Goal: Information Seeking & Learning: Learn about a topic

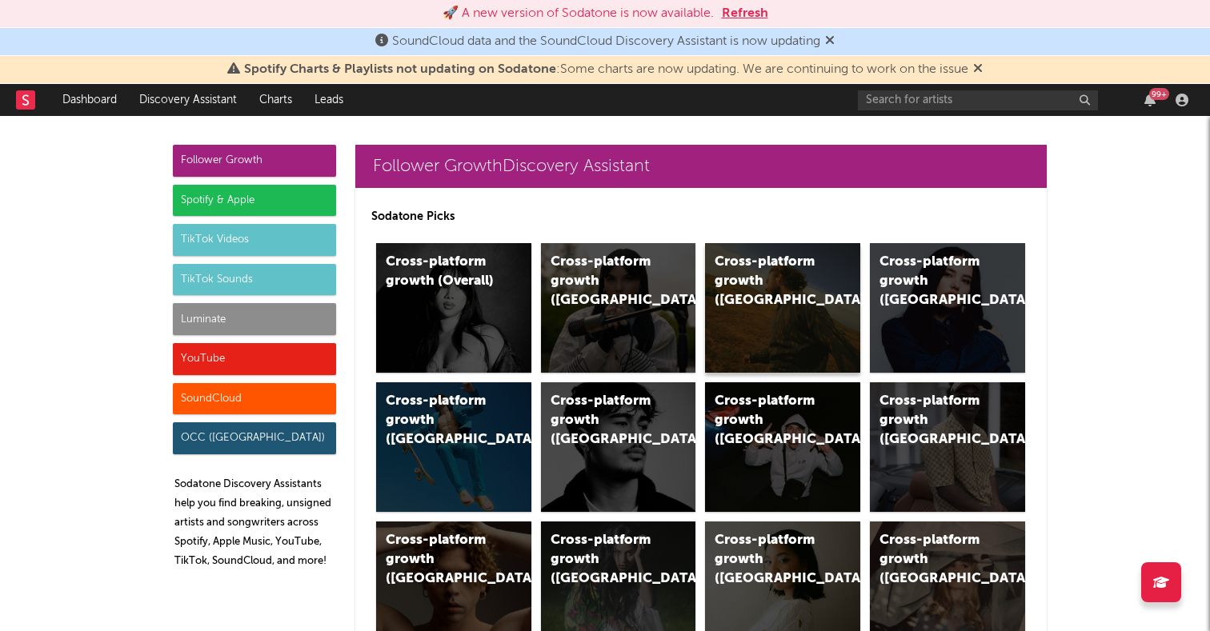
click at [778, 299] on div "Cross-platform growth ([GEOGRAPHIC_DATA])" at bounding box center [782, 308] width 155 height 130
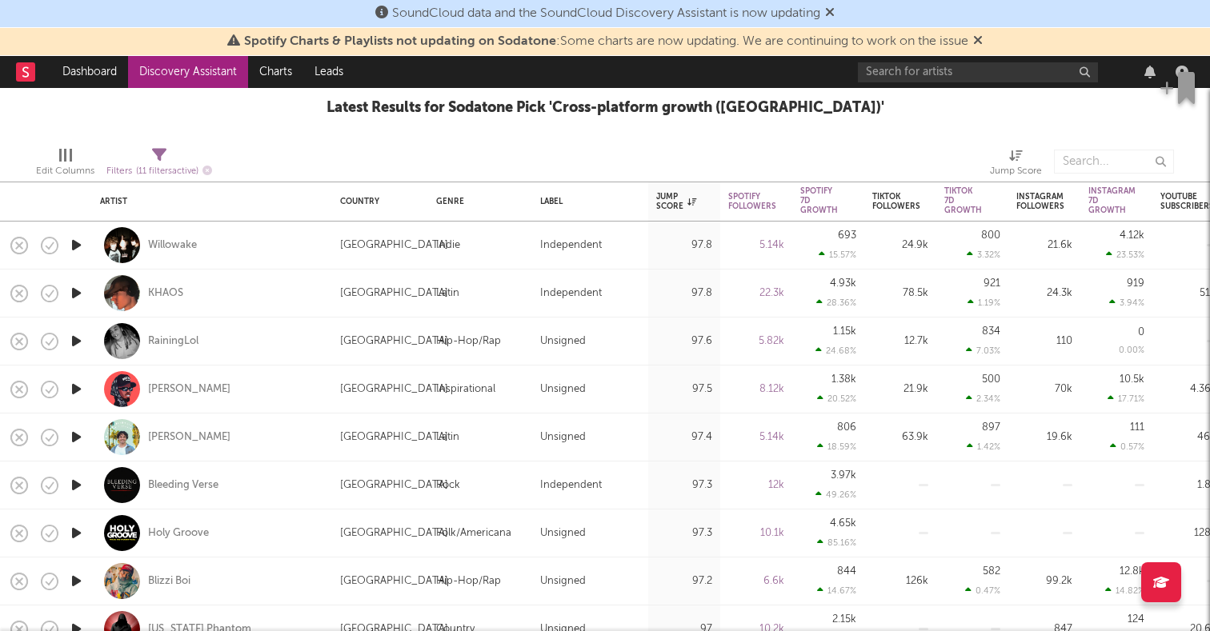
click at [79, 341] on icon "button" at bounding box center [76, 341] width 17 height 20
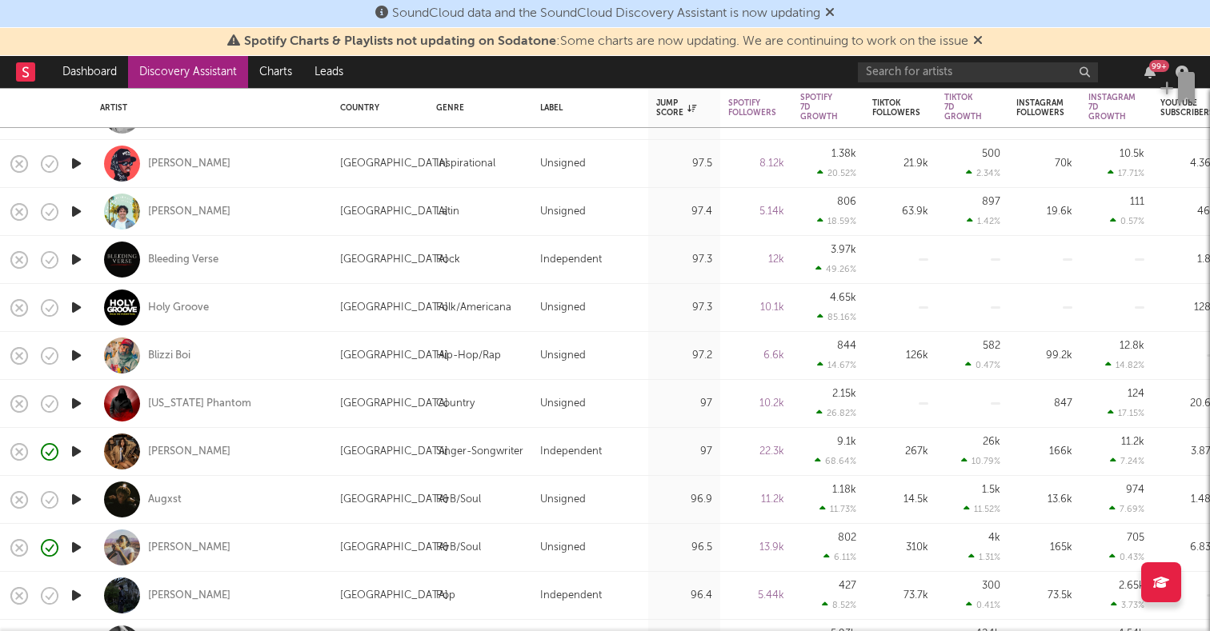
click at [78, 359] on icon "button" at bounding box center [76, 356] width 17 height 20
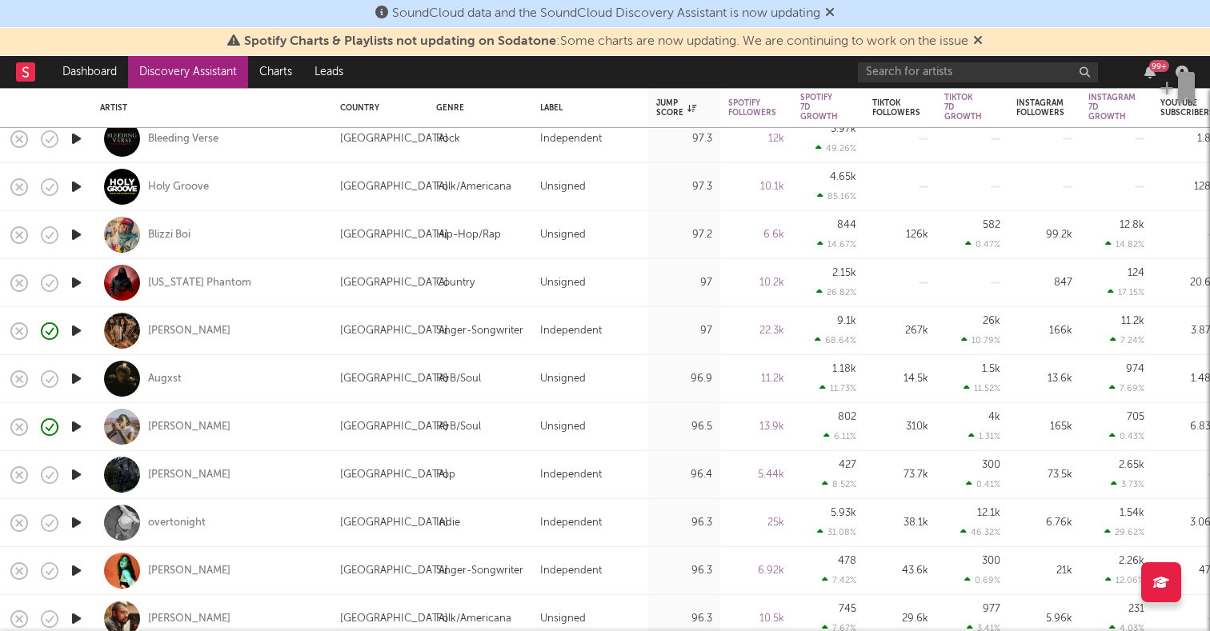
click at [79, 379] on icon "button" at bounding box center [76, 379] width 17 height 20
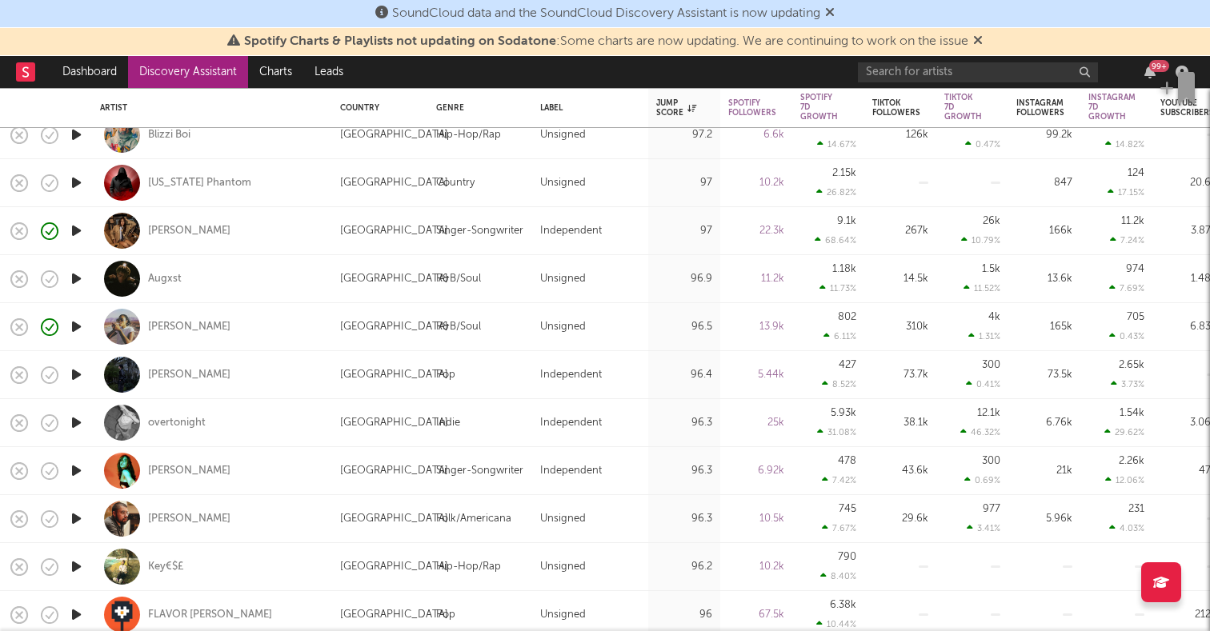
click at [77, 427] on icon "button" at bounding box center [76, 423] width 17 height 20
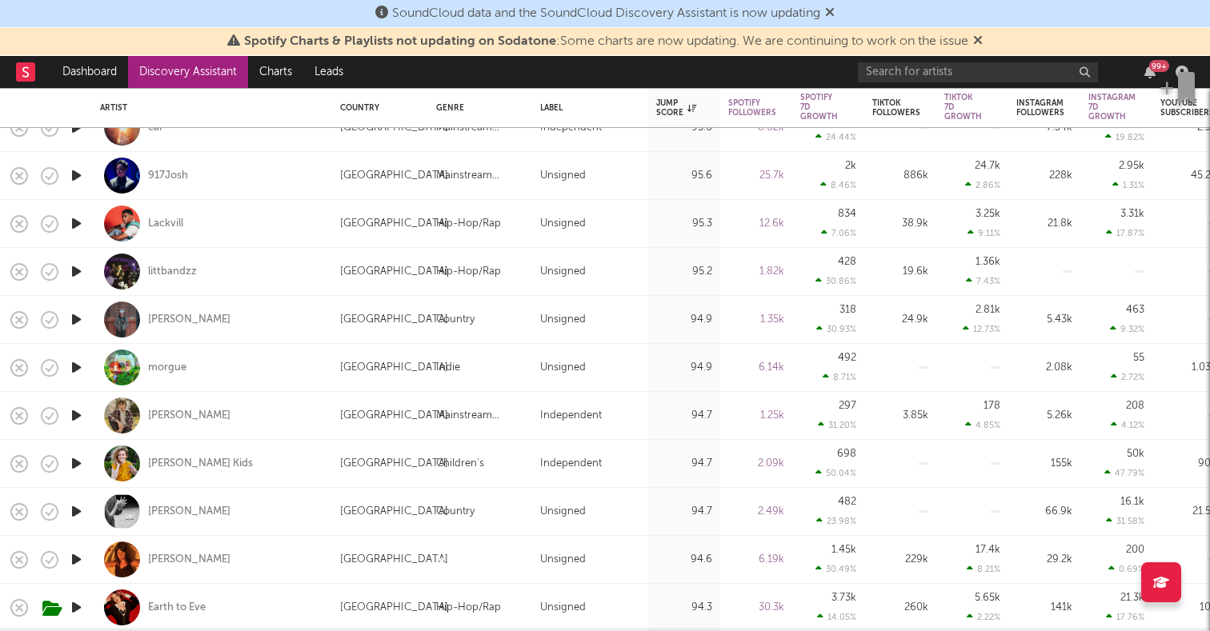
click at [75, 415] on icon "button" at bounding box center [76, 416] width 17 height 20
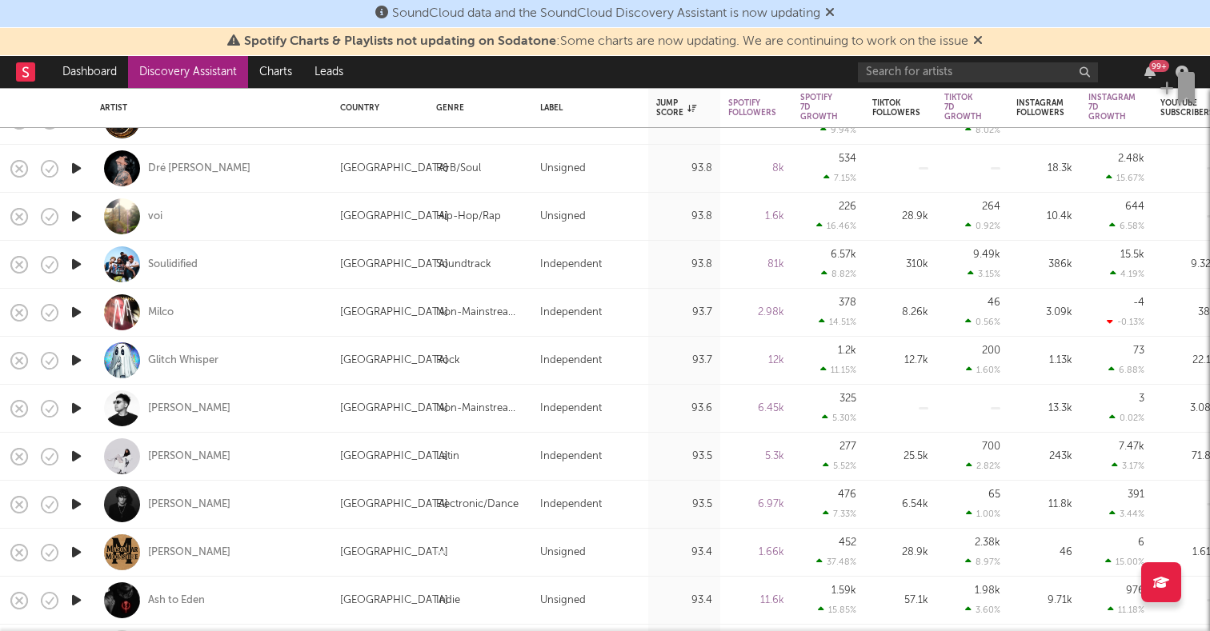
click at [75, 413] on icon "button" at bounding box center [76, 409] width 17 height 20
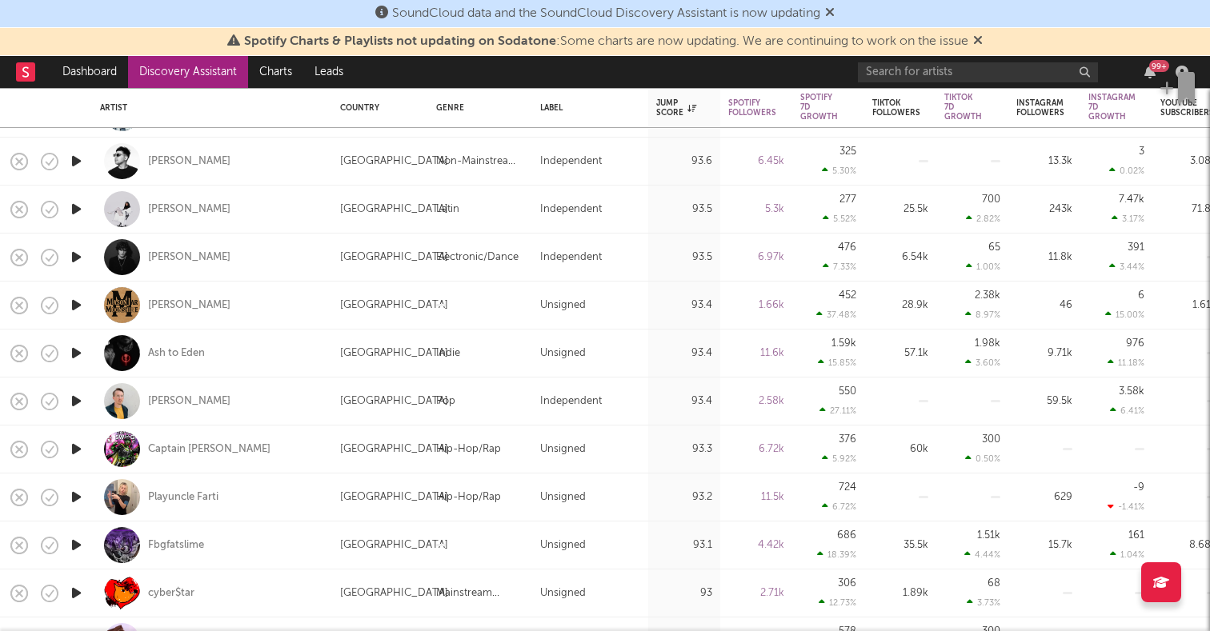
click at [75, 403] on icon "button" at bounding box center [76, 401] width 17 height 20
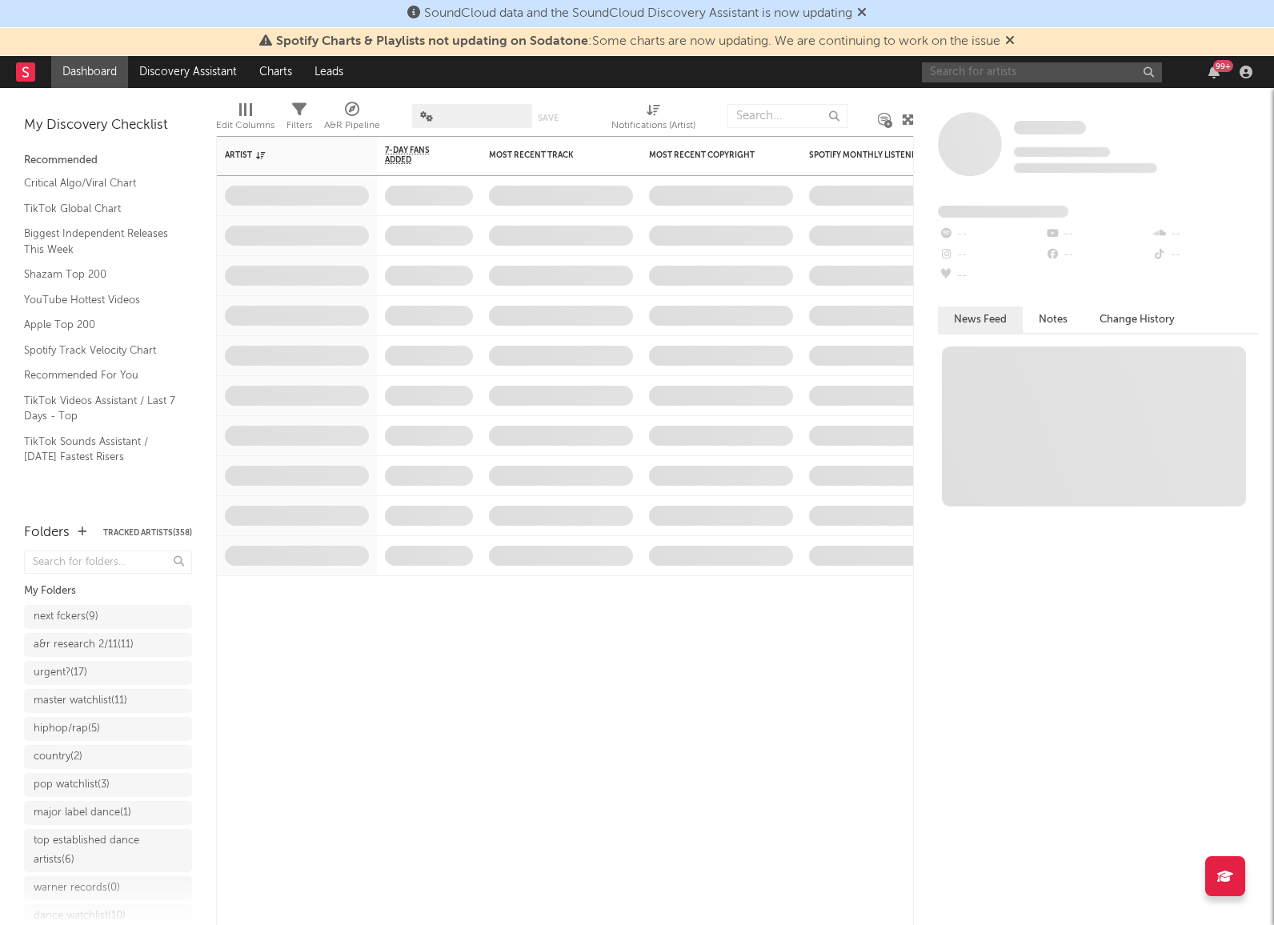
click at [1011, 70] on input "text" at bounding box center [1042, 72] width 240 height 20
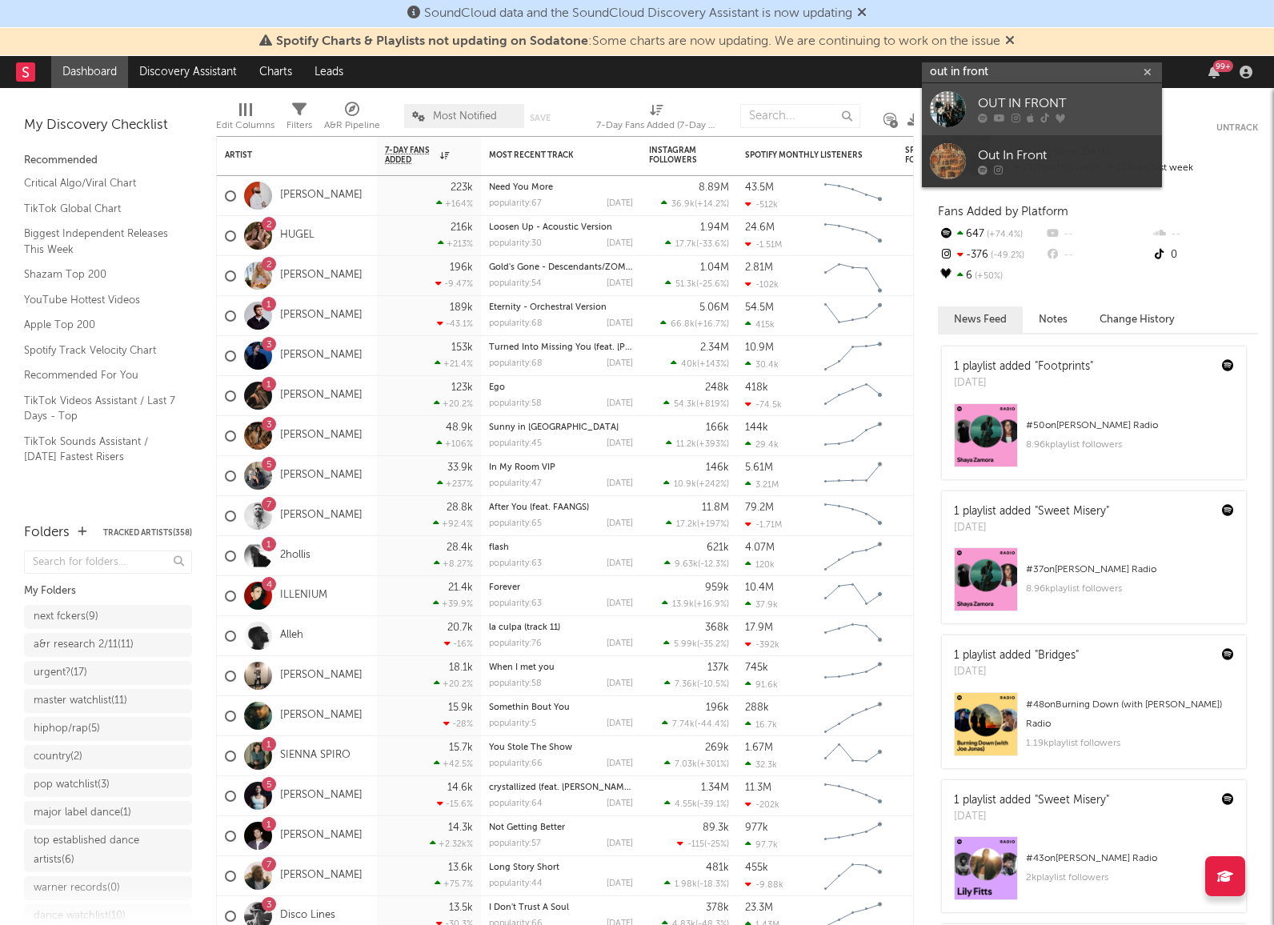
type input "out in front"
click at [950, 105] on div at bounding box center [948, 109] width 36 height 36
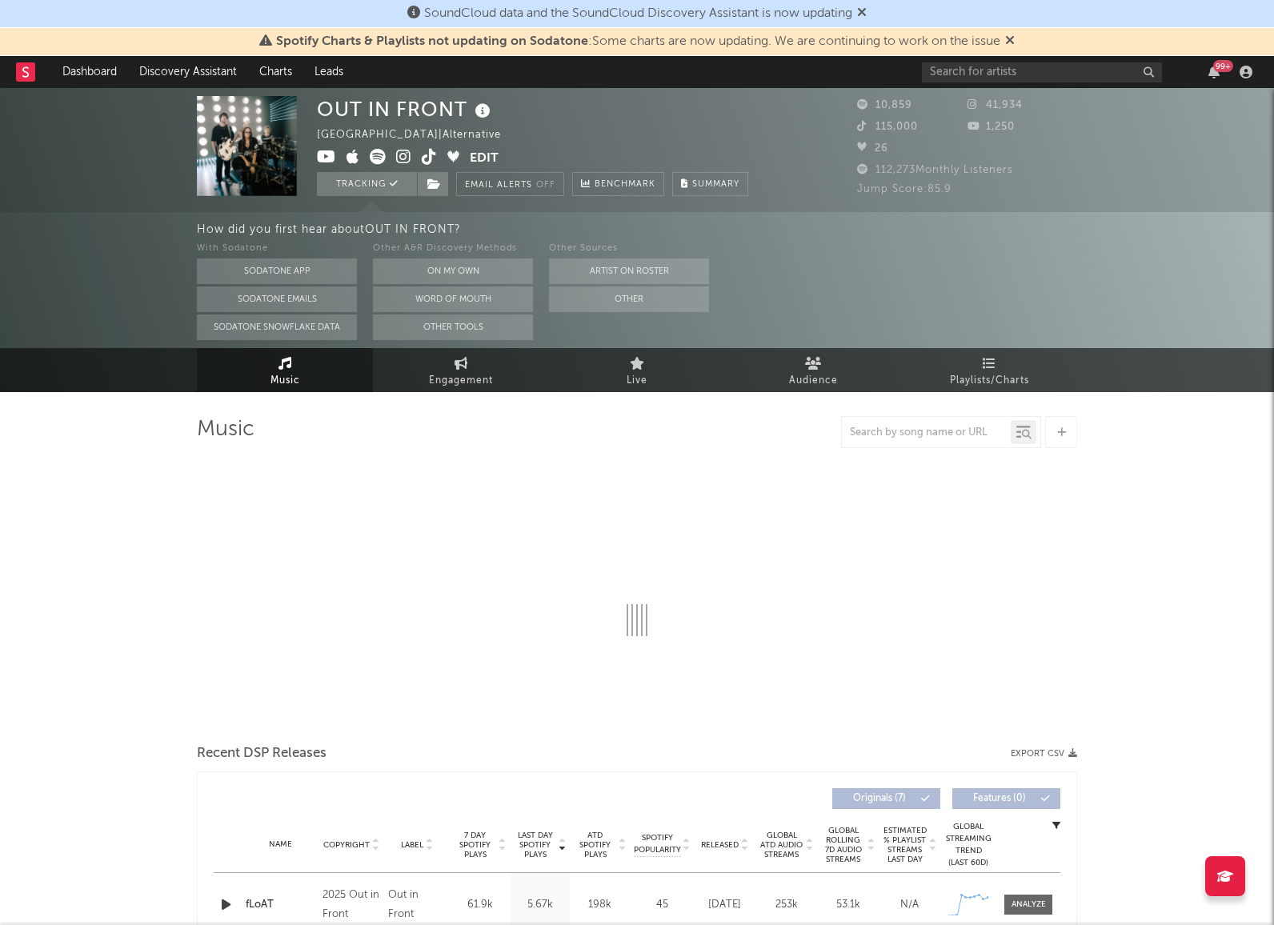
select select "6m"
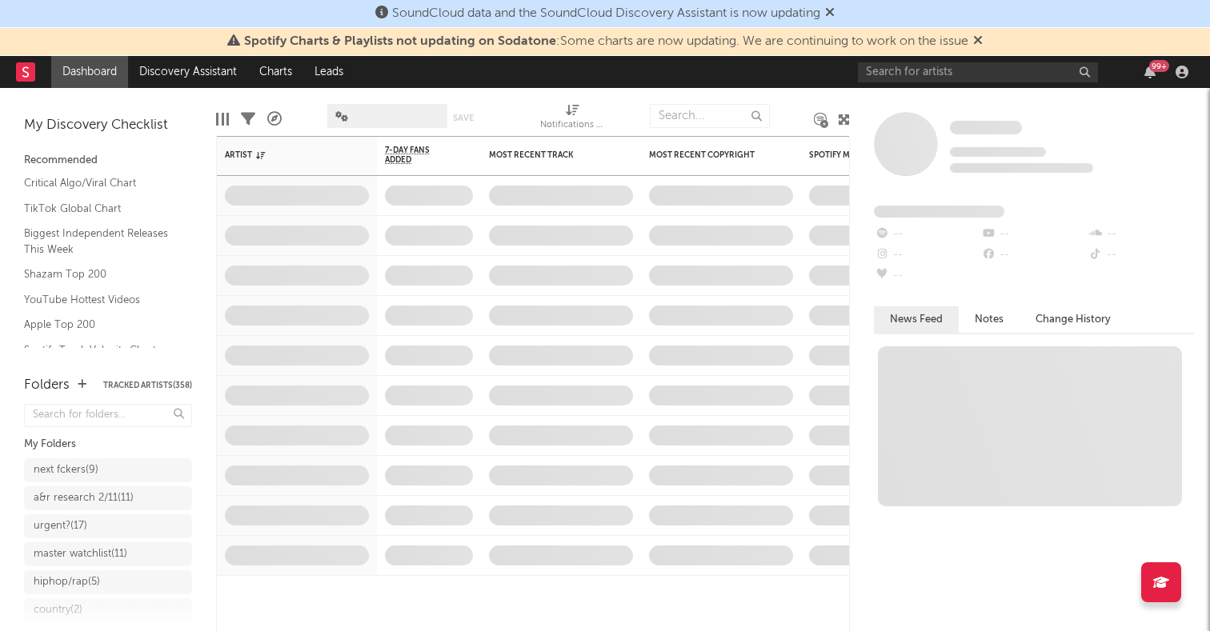
click at [890, 84] on div "99 +" at bounding box center [1026, 72] width 336 height 32
click at [892, 74] on input "text" at bounding box center [978, 72] width 240 height 20
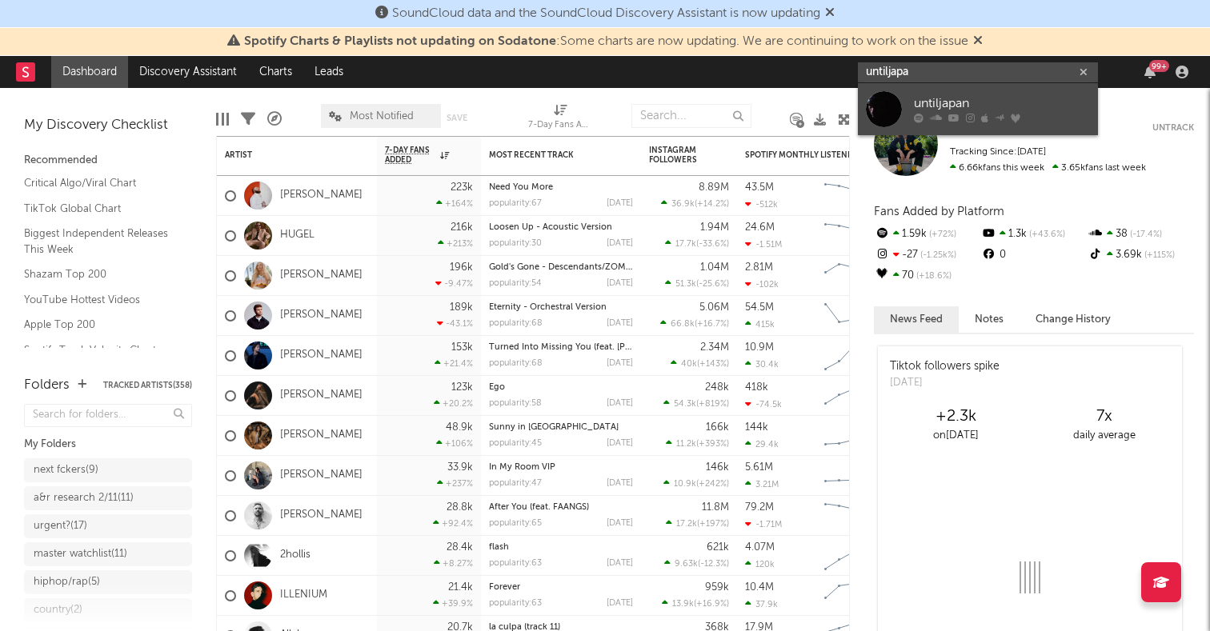
type input "untiljapa"
click at [878, 106] on div at bounding box center [884, 109] width 36 height 36
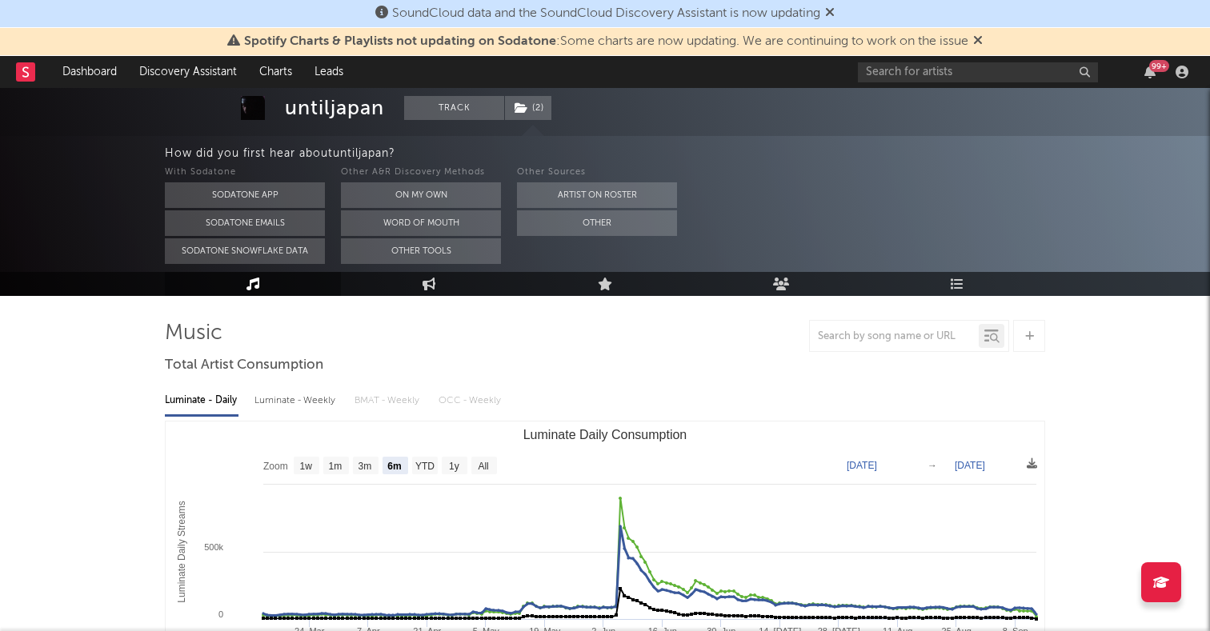
scroll to position [86, 0]
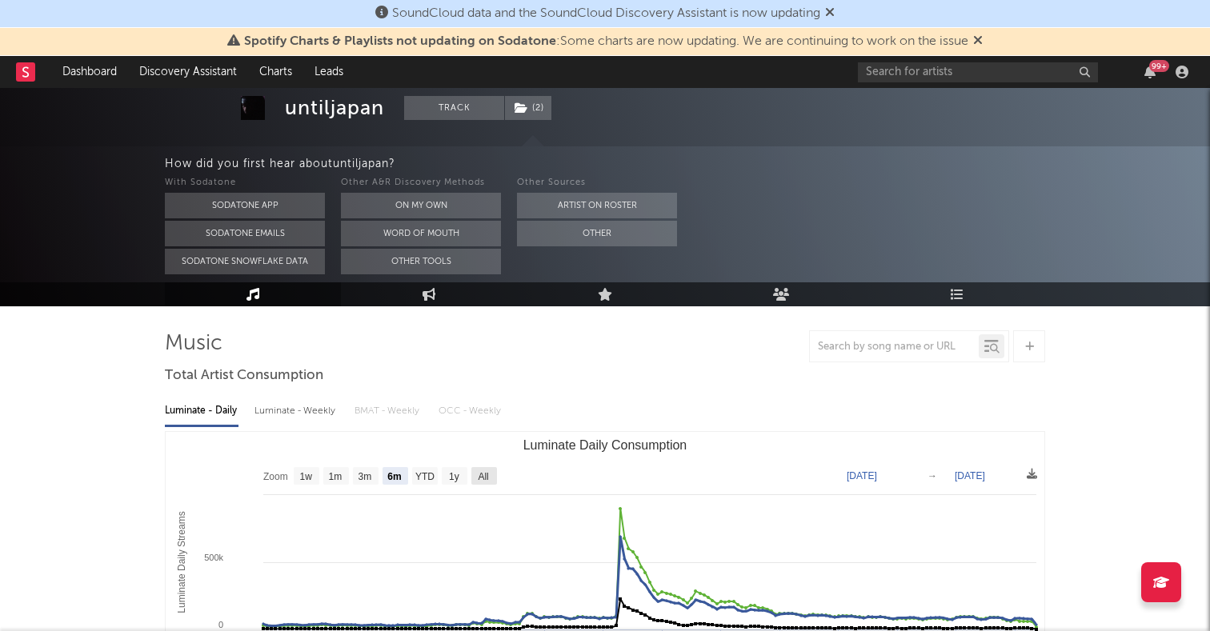
click at [484, 475] on text "All" at bounding box center [483, 476] width 10 height 11
select select "All"
type input "2023-03-06"
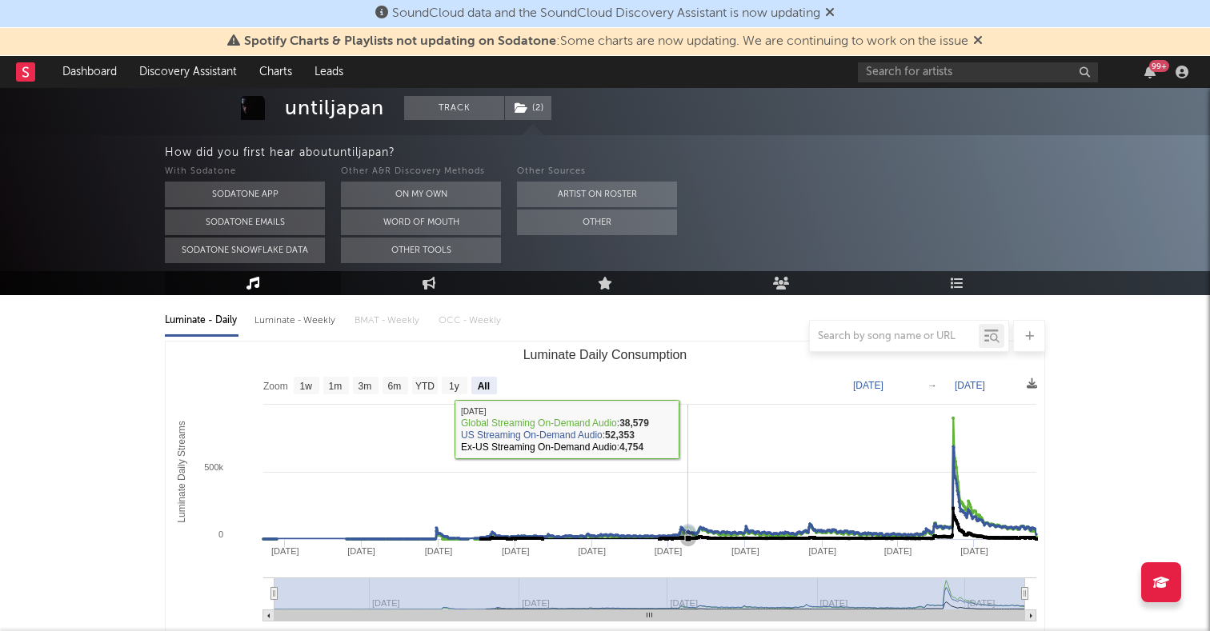
scroll to position [0, 0]
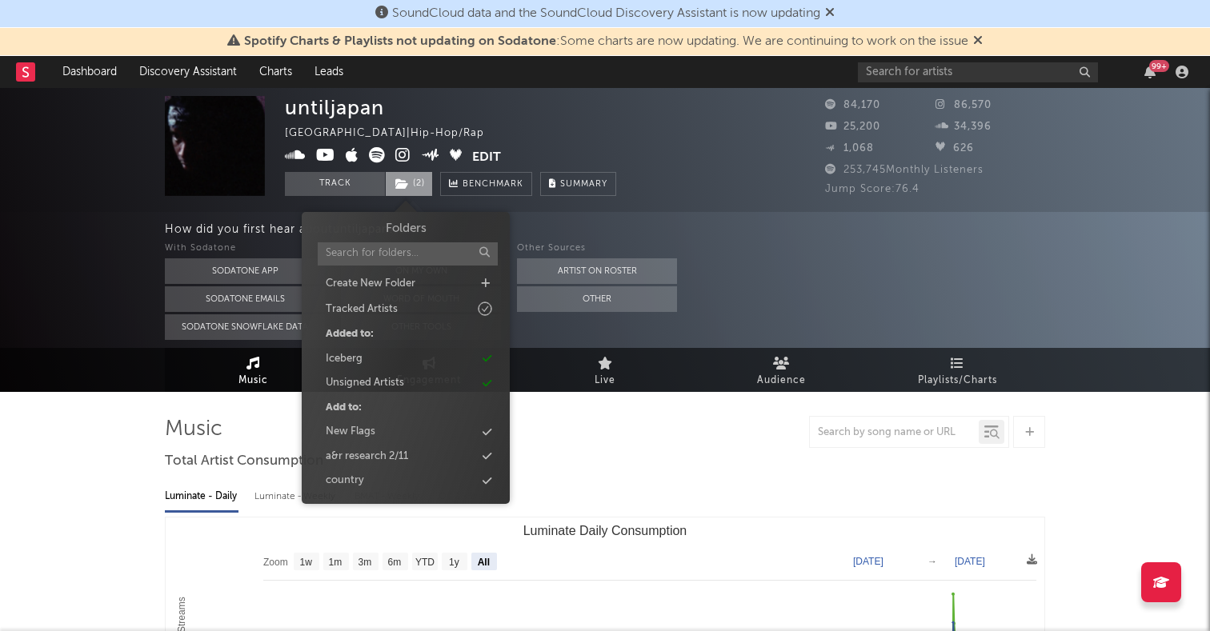
click at [422, 174] on span "( 2 )" at bounding box center [409, 184] width 48 height 24
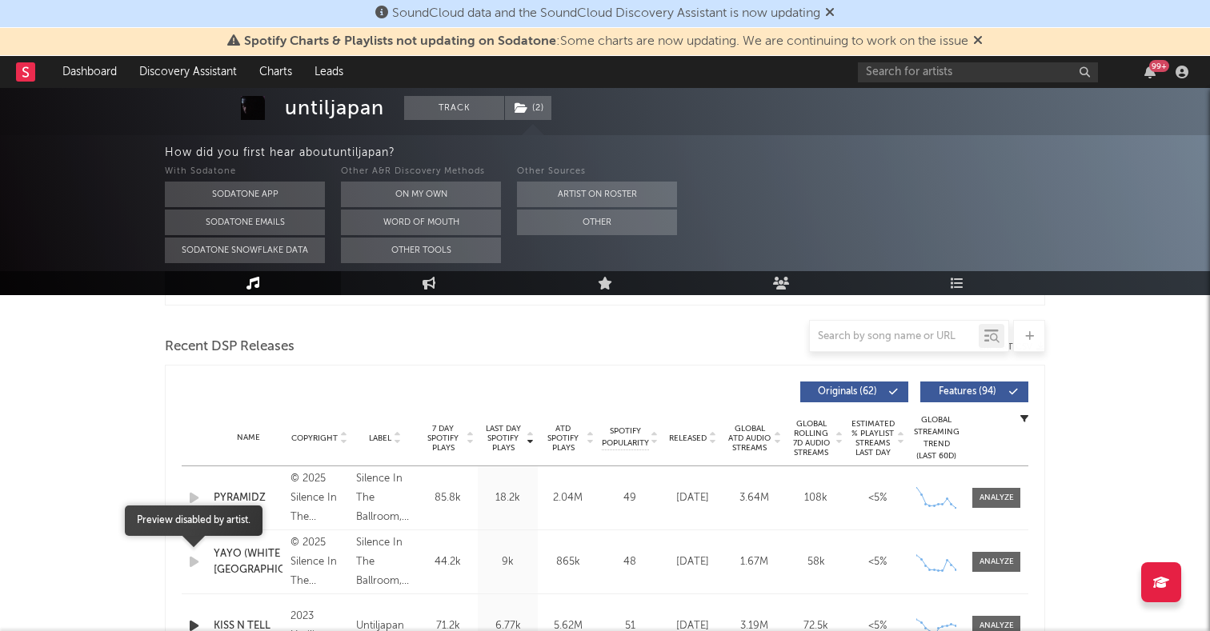
scroll to position [639, 0]
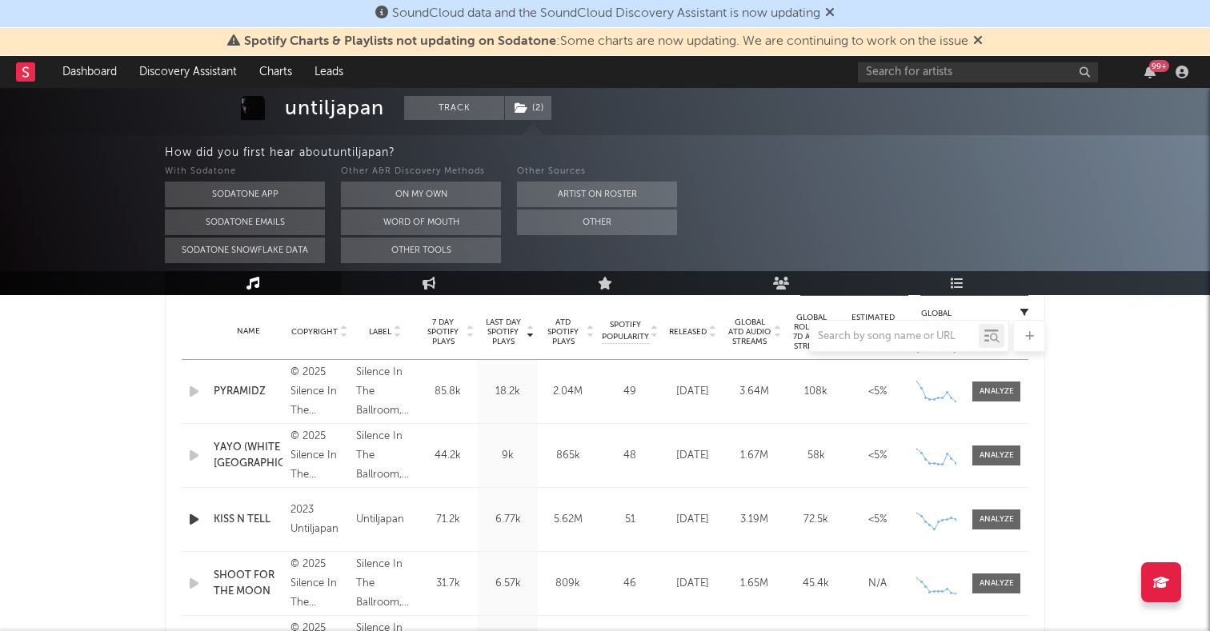
click at [193, 521] on icon "button" at bounding box center [194, 520] width 17 height 20
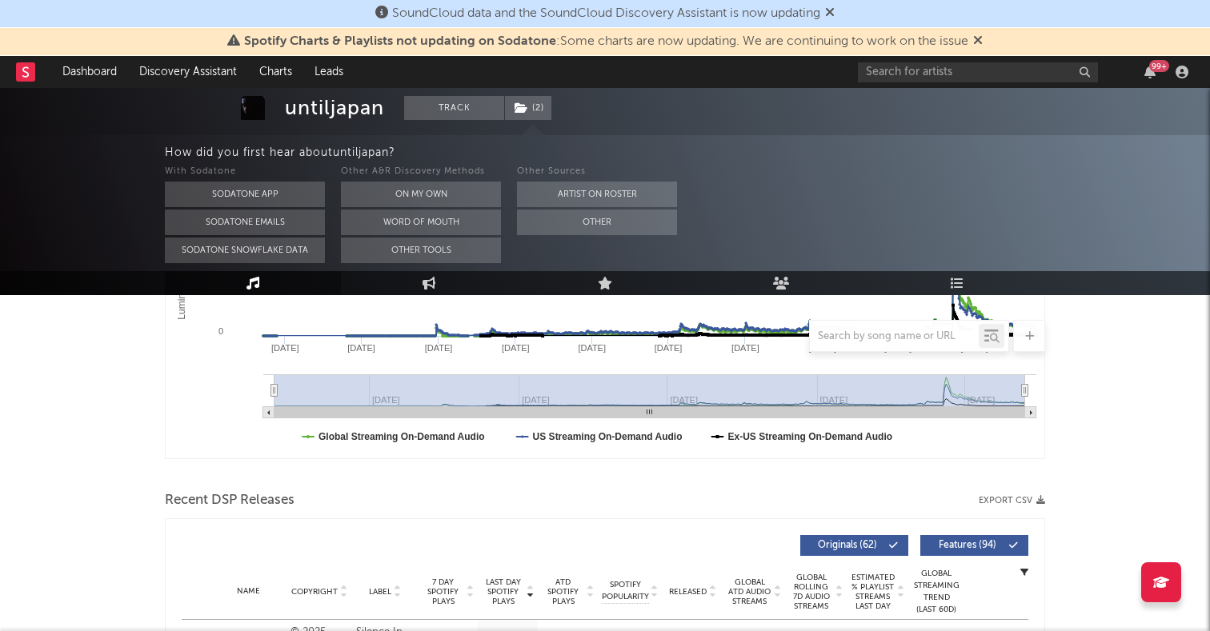
scroll to position [0, 0]
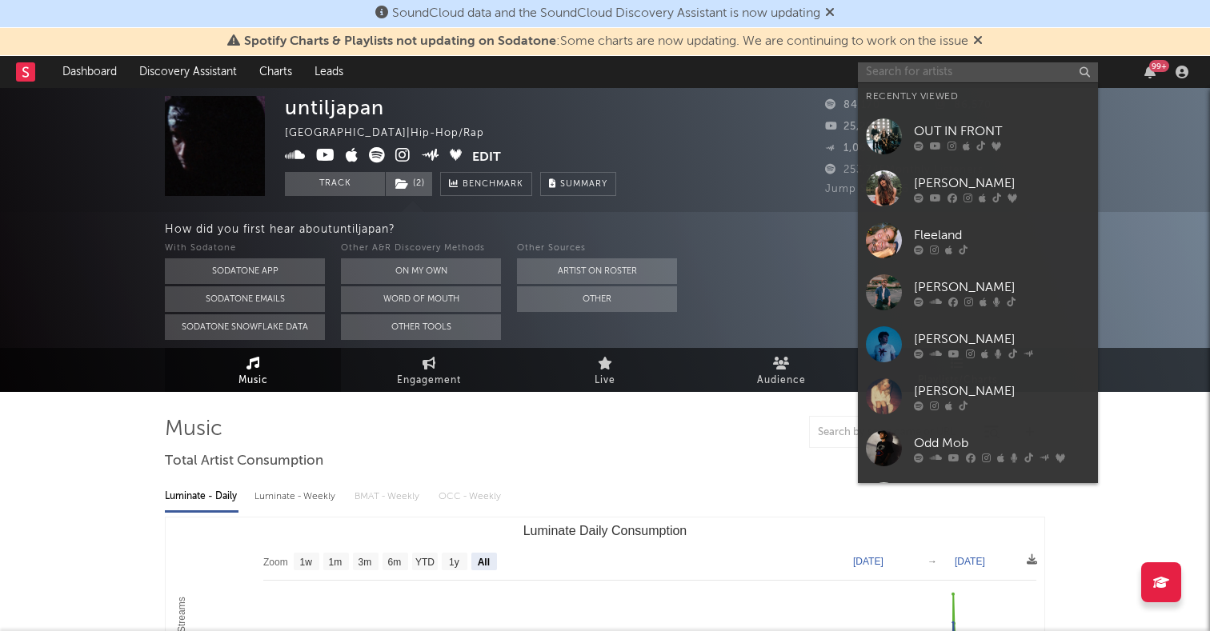
click at [937, 78] on input "text" at bounding box center [978, 72] width 240 height 20
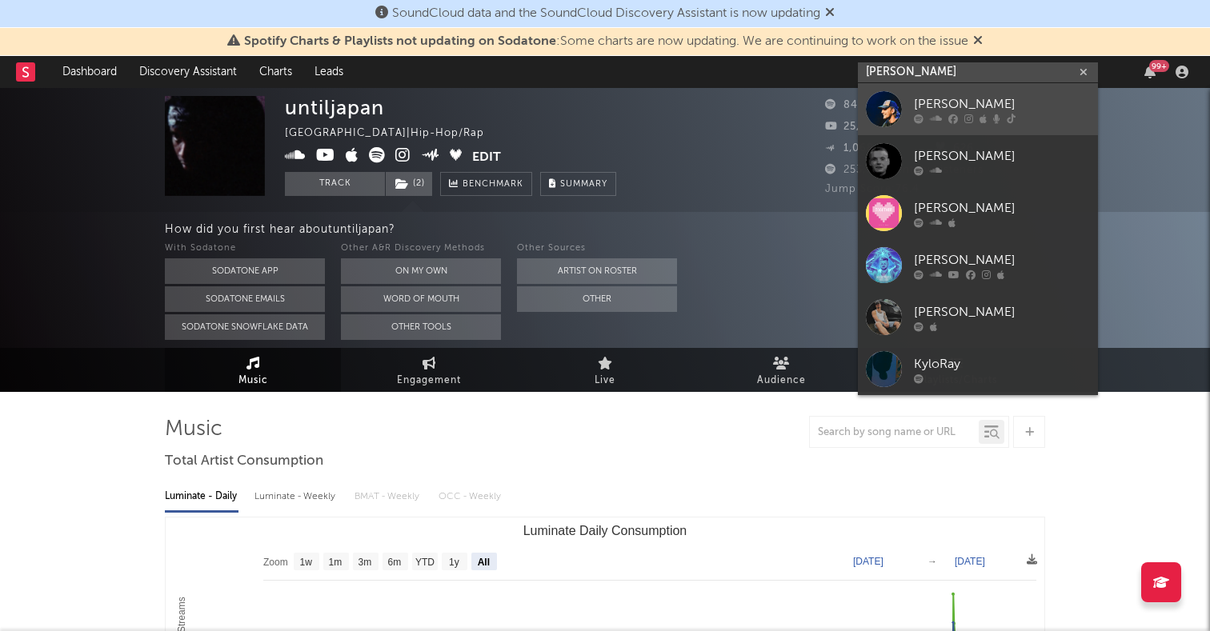
type input "kyle ray"
click at [887, 102] on div at bounding box center [884, 109] width 36 height 36
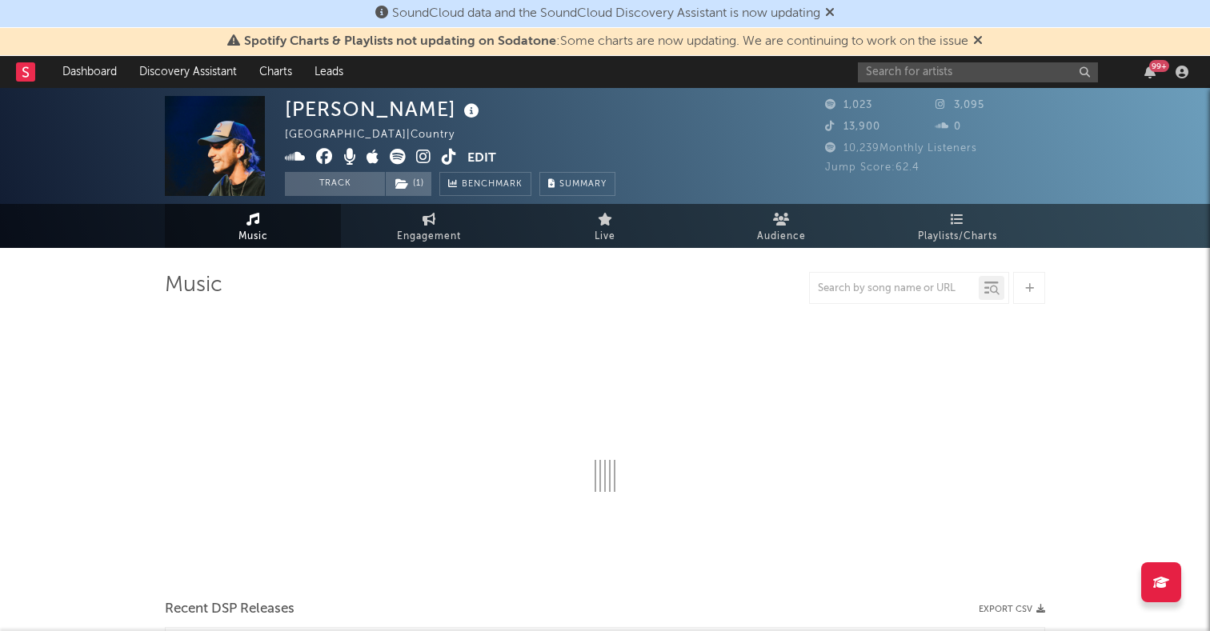
select select "1w"
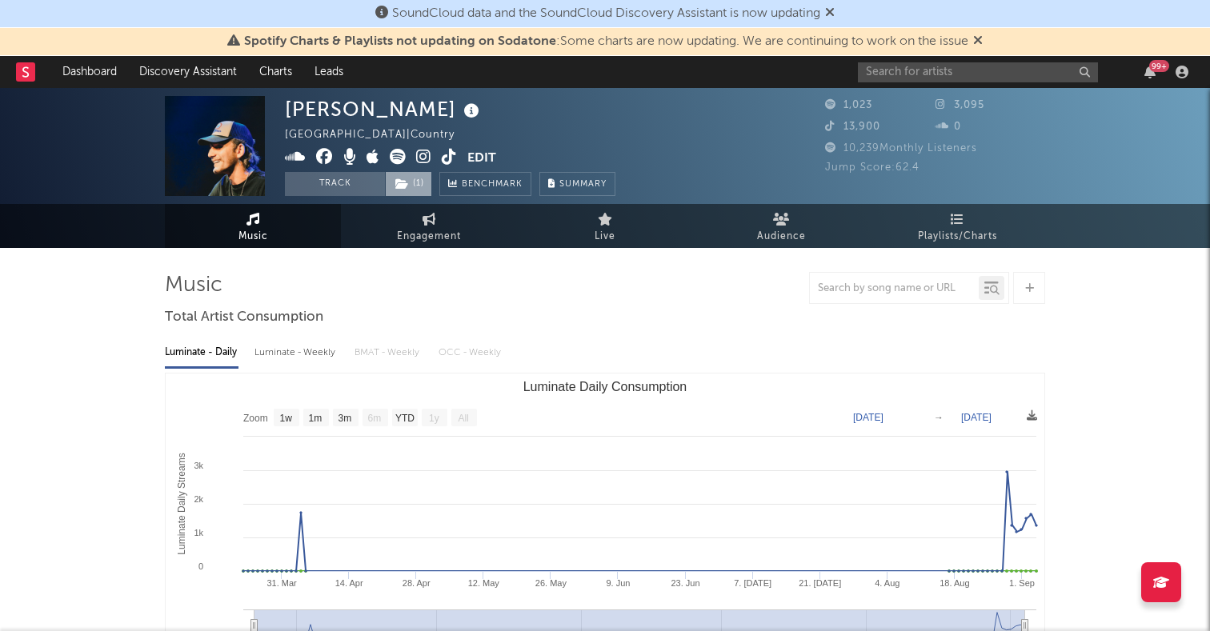
click at [423, 182] on span "( 1 )" at bounding box center [408, 184] width 47 height 24
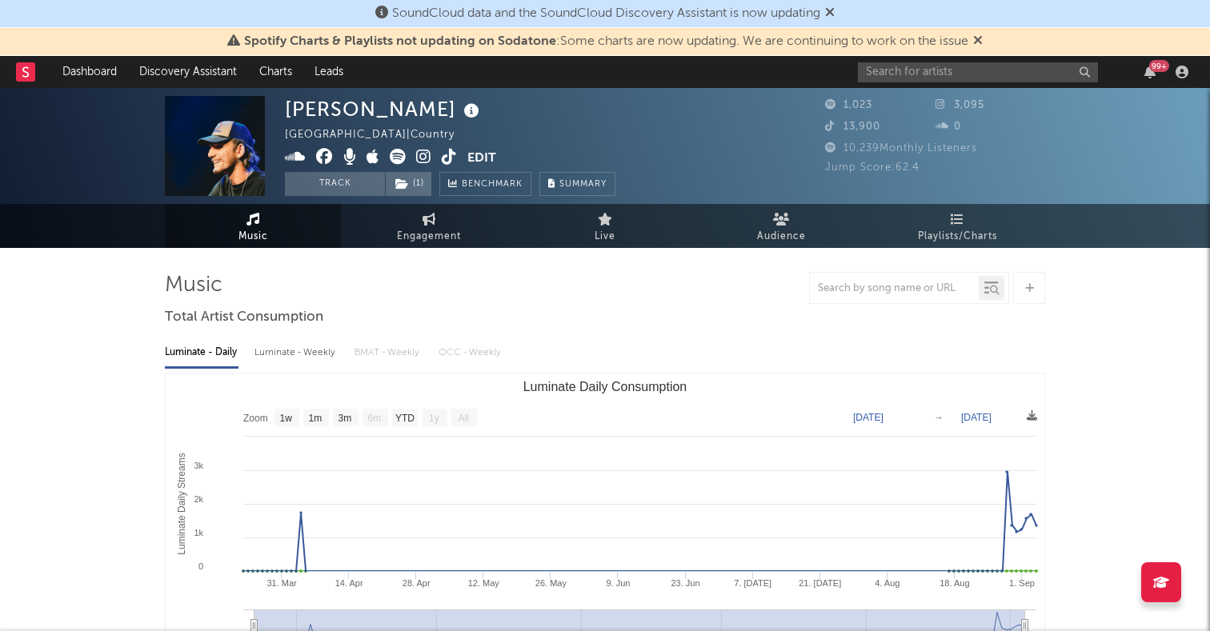
click at [451, 152] on icon at bounding box center [449, 157] width 15 height 16
click at [956, 74] on input "text" at bounding box center [978, 72] width 240 height 20
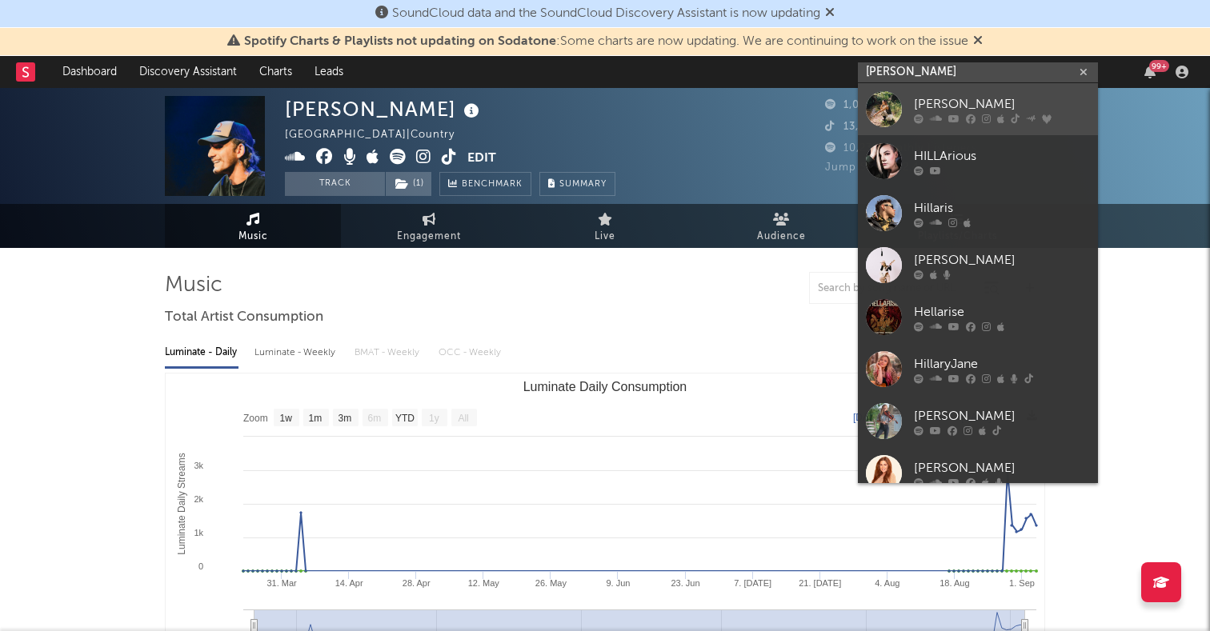
type input "hillari"
click at [890, 106] on div at bounding box center [884, 109] width 36 height 36
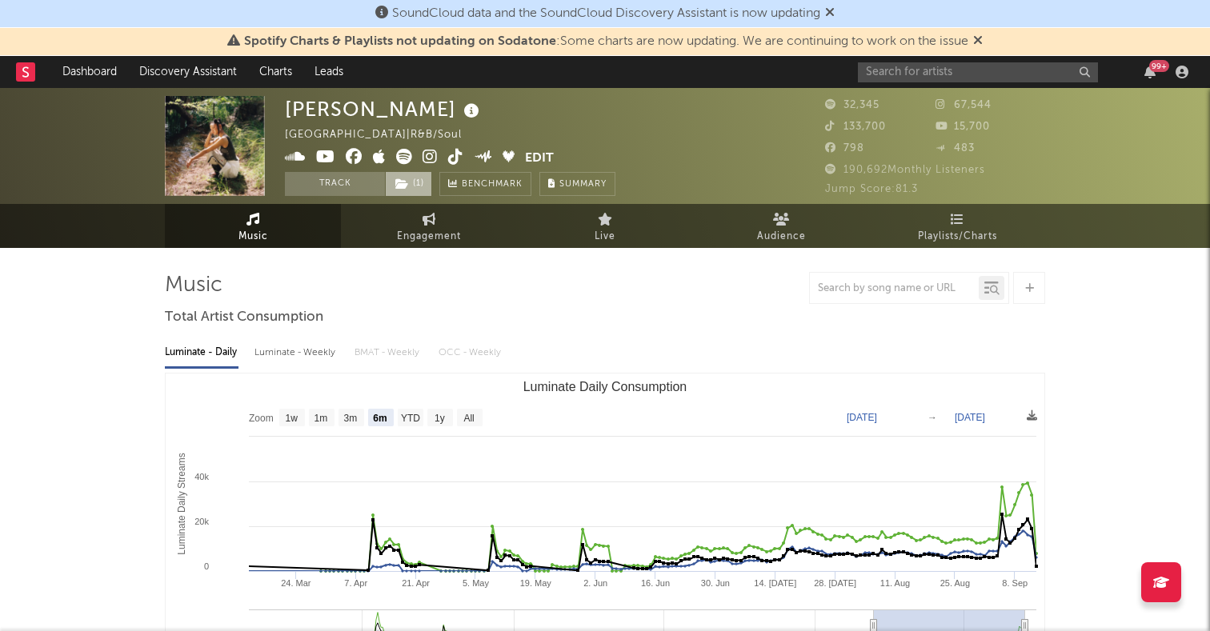
click at [420, 194] on span "( 1 )" at bounding box center [408, 184] width 47 height 24
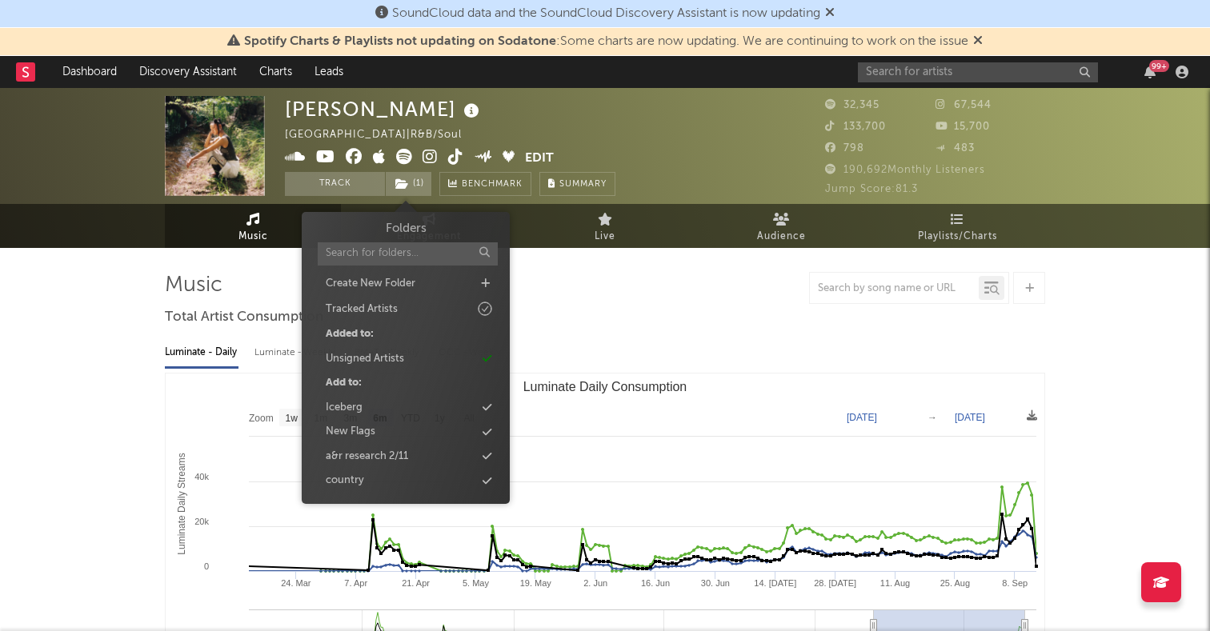
click at [641, 287] on div at bounding box center [605, 288] width 880 height 32
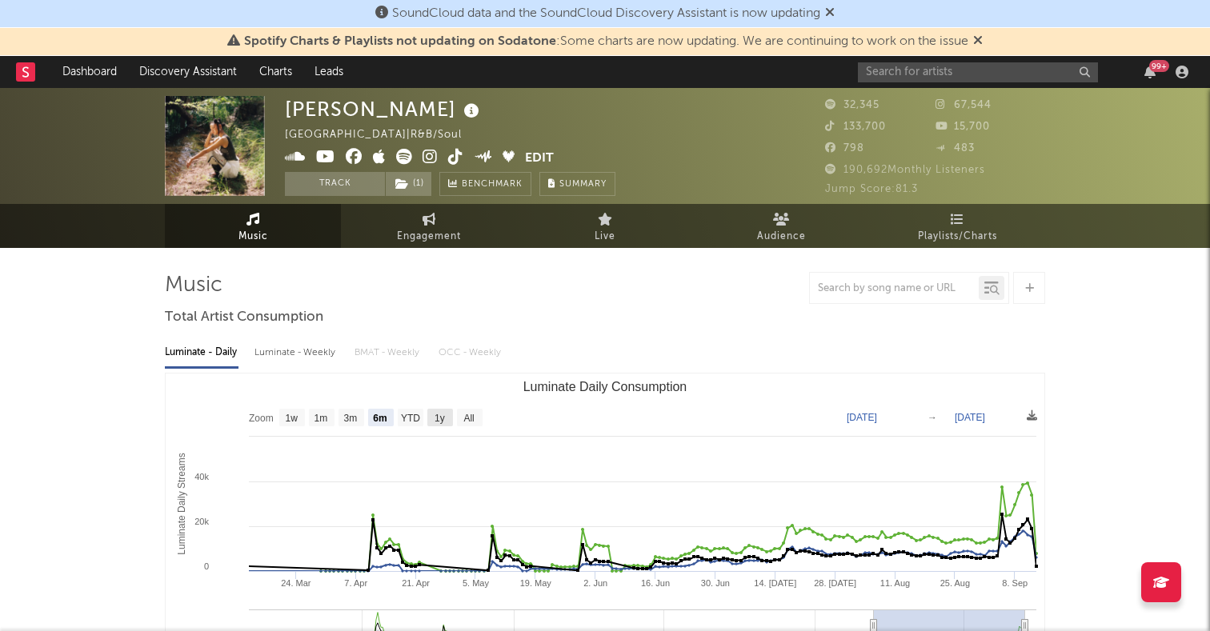
click at [461, 418] on rect "Luminate Daily Consumption" at bounding box center [470, 418] width 26 height 18
select select "All"
type input "2023-02-26"
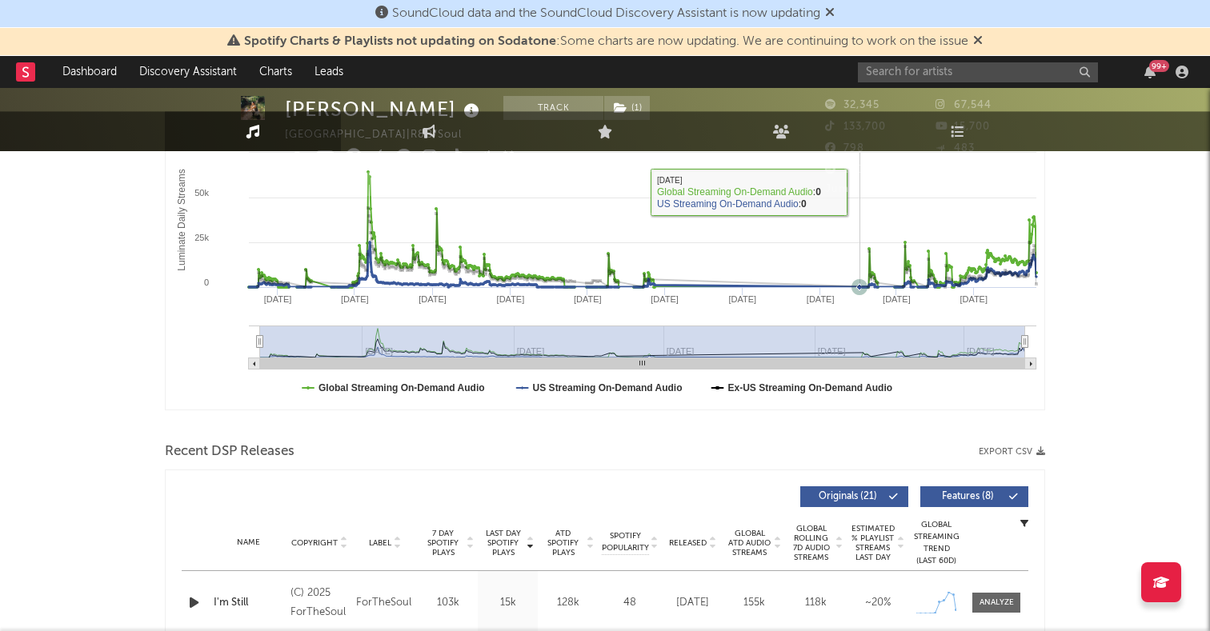
scroll to position [304, 0]
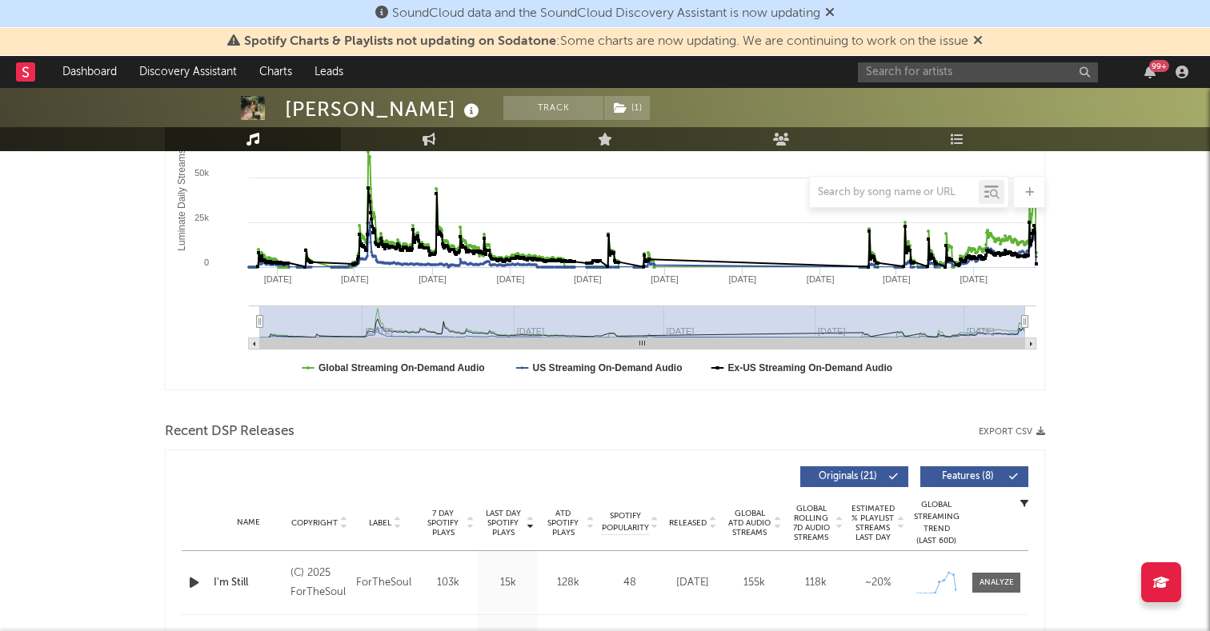
click at [191, 582] on icon "button" at bounding box center [194, 583] width 17 height 20
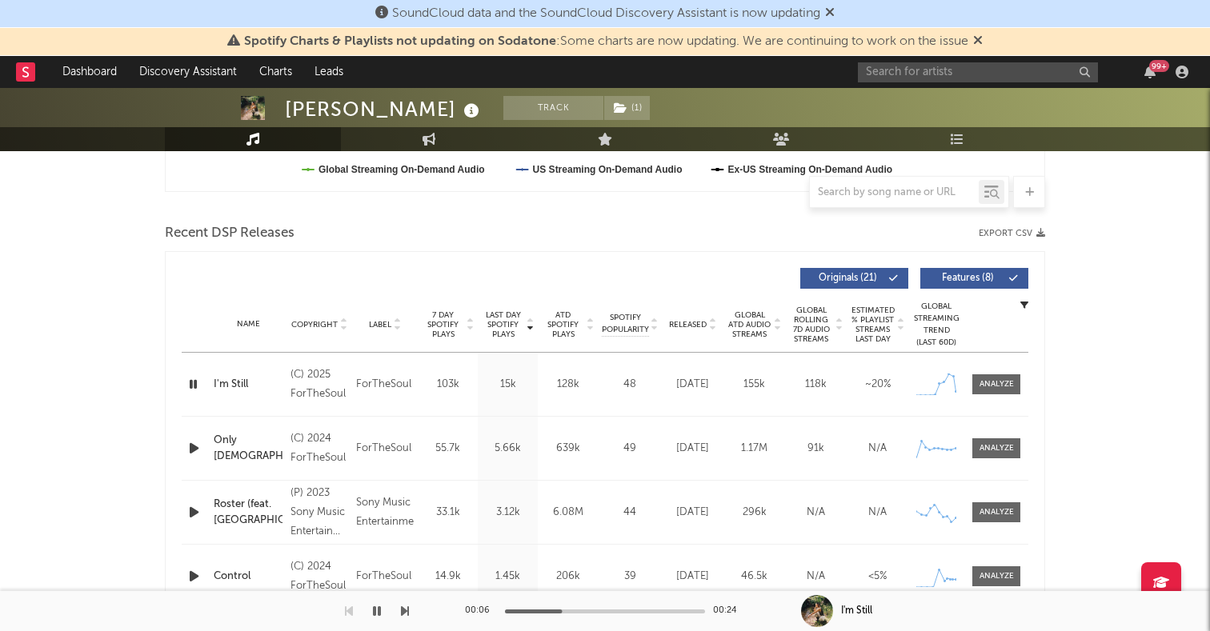
scroll to position [0, 0]
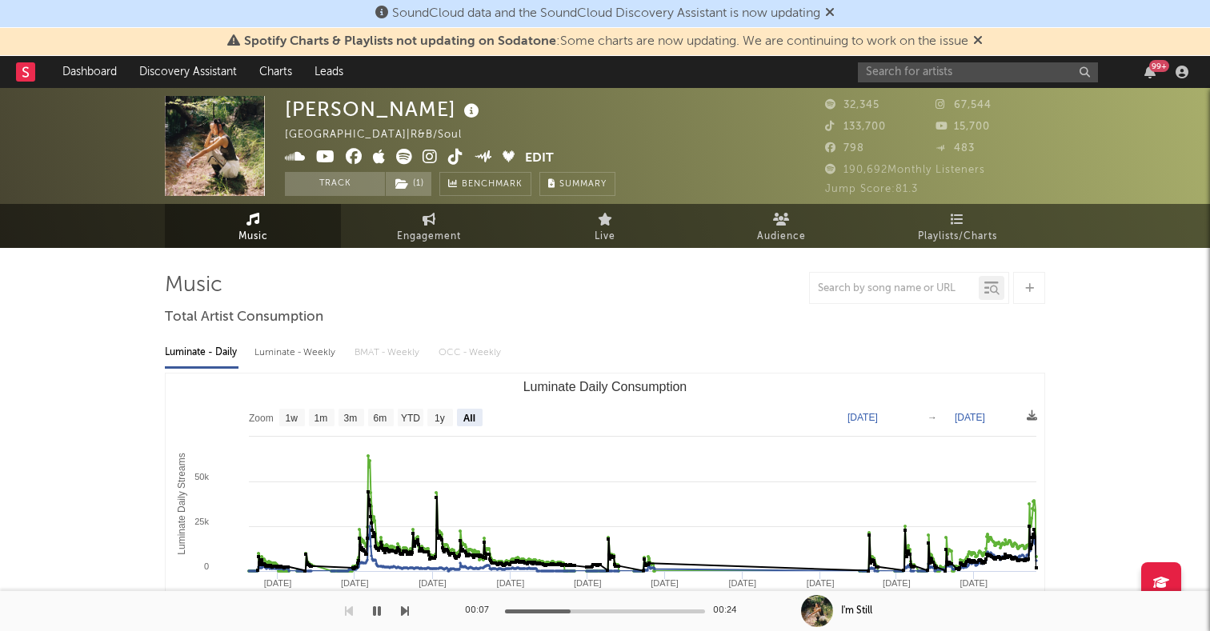
click at [427, 154] on icon at bounding box center [430, 157] width 15 height 16
click at [916, 78] on input "text" at bounding box center [978, 72] width 240 height 20
click at [937, 67] on input "until japan" at bounding box center [978, 72] width 240 height 20
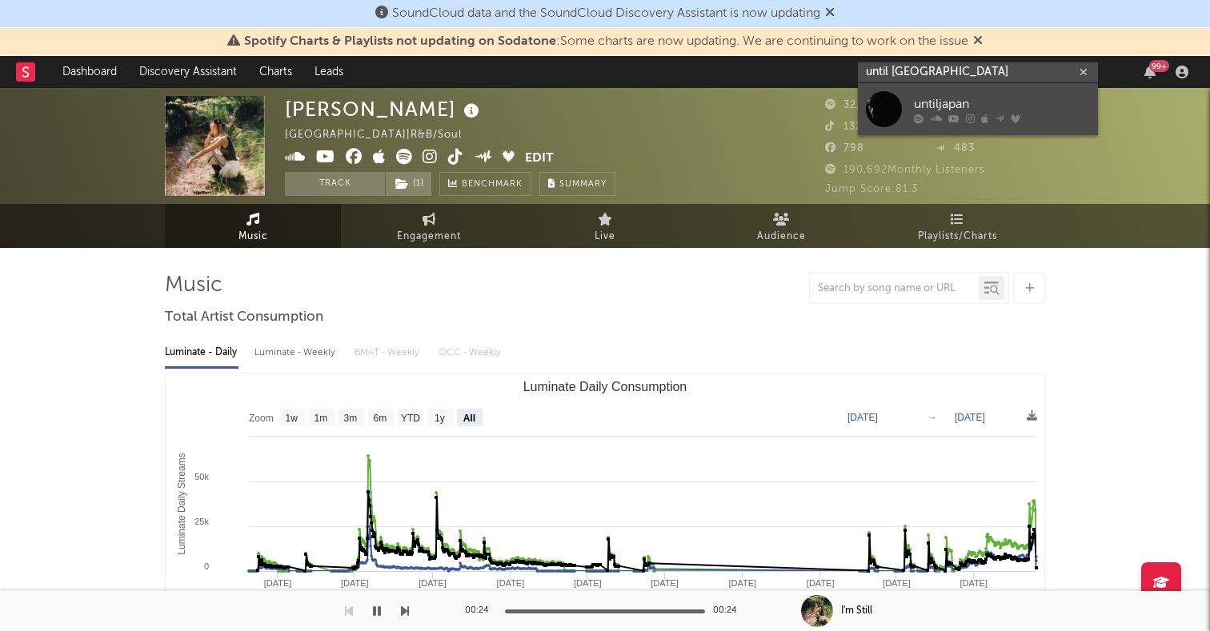
type input "until japan"
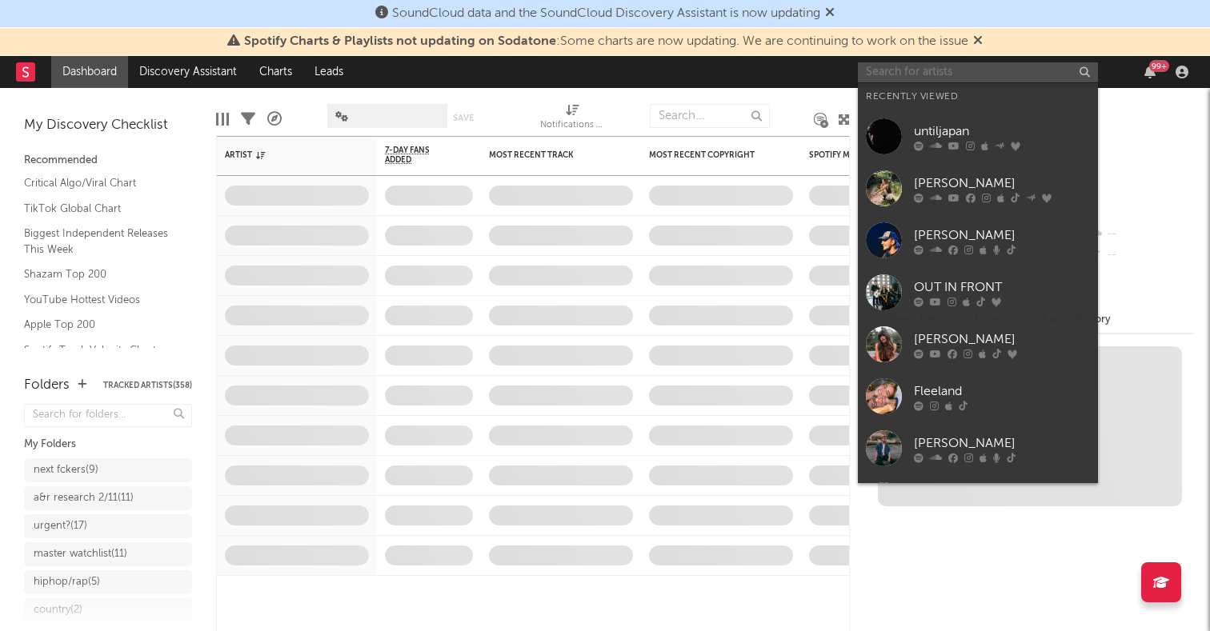
click at [987, 72] on input "text" at bounding box center [978, 72] width 240 height 20
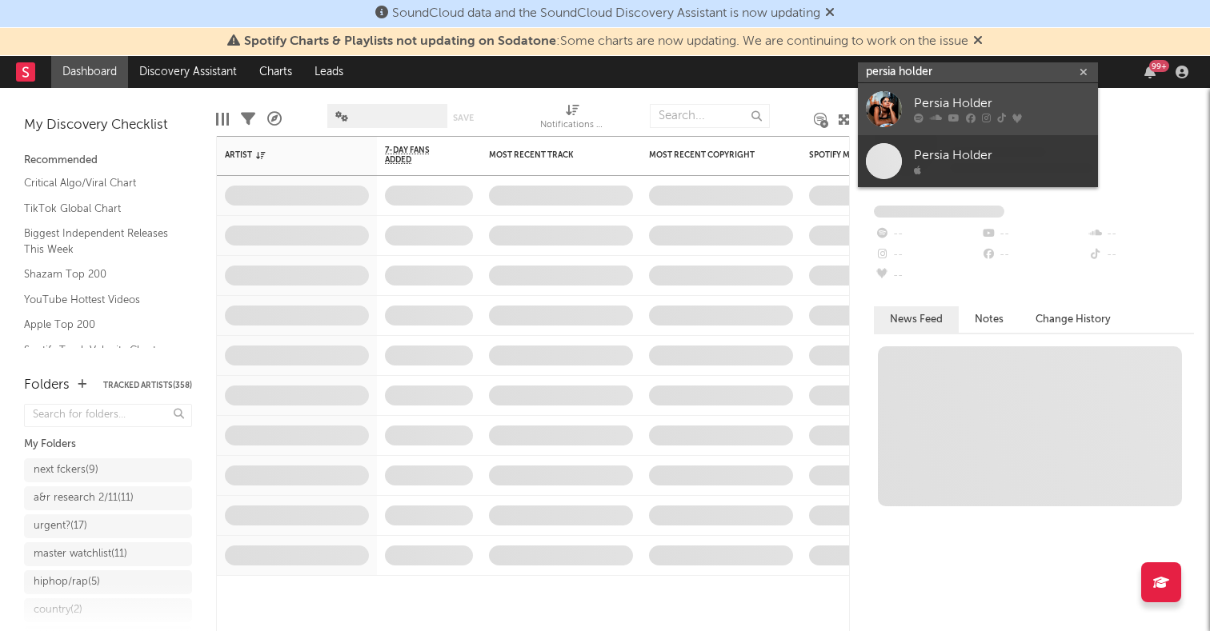
type input "persia holder"
click at [888, 103] on div at bounding box center [884, 109] width 36 height 36
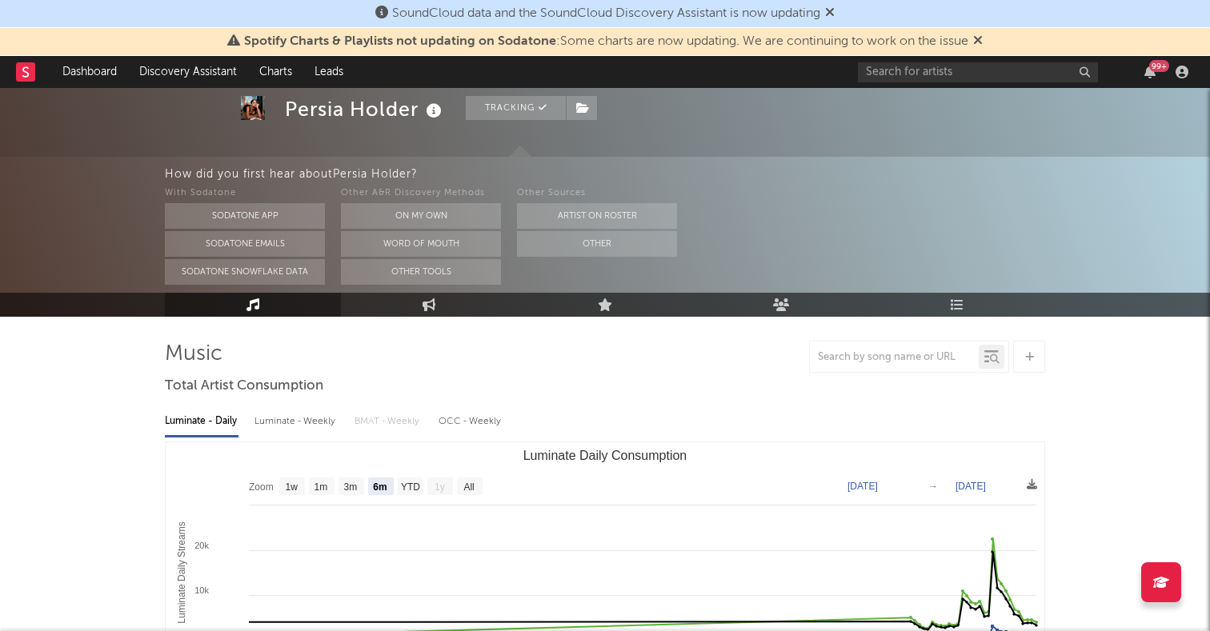
scroll to position [172, 0]
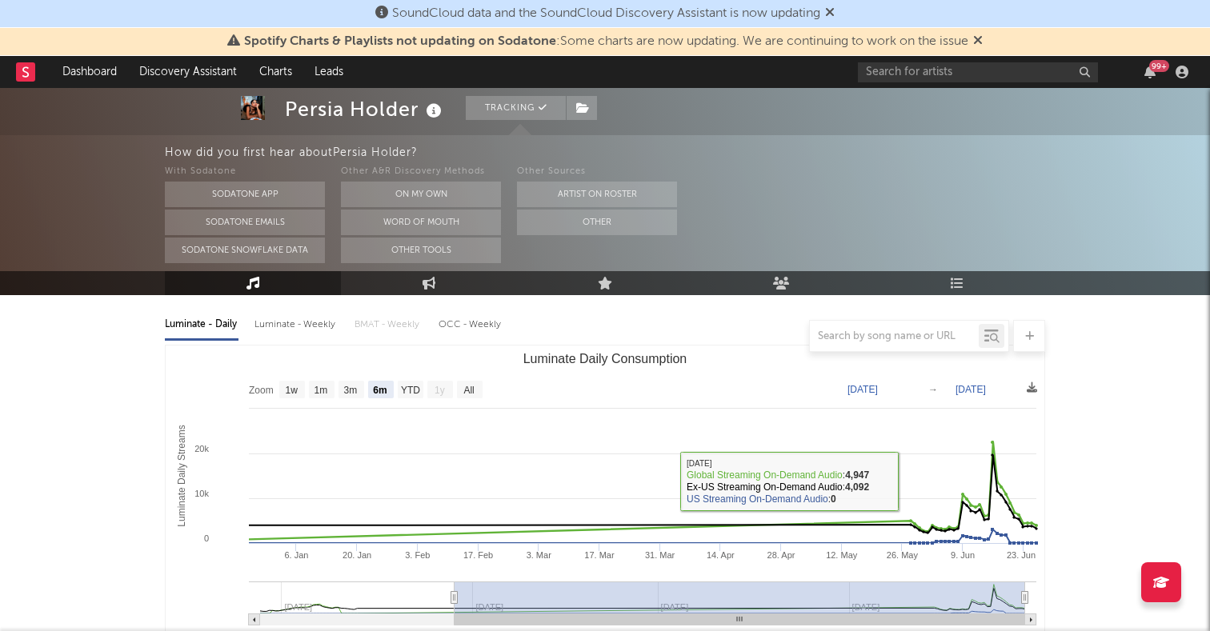
click at [468, 380] on rect "Luminate Daily Consumption" at bounding box center [605, 506] width 879 height 320
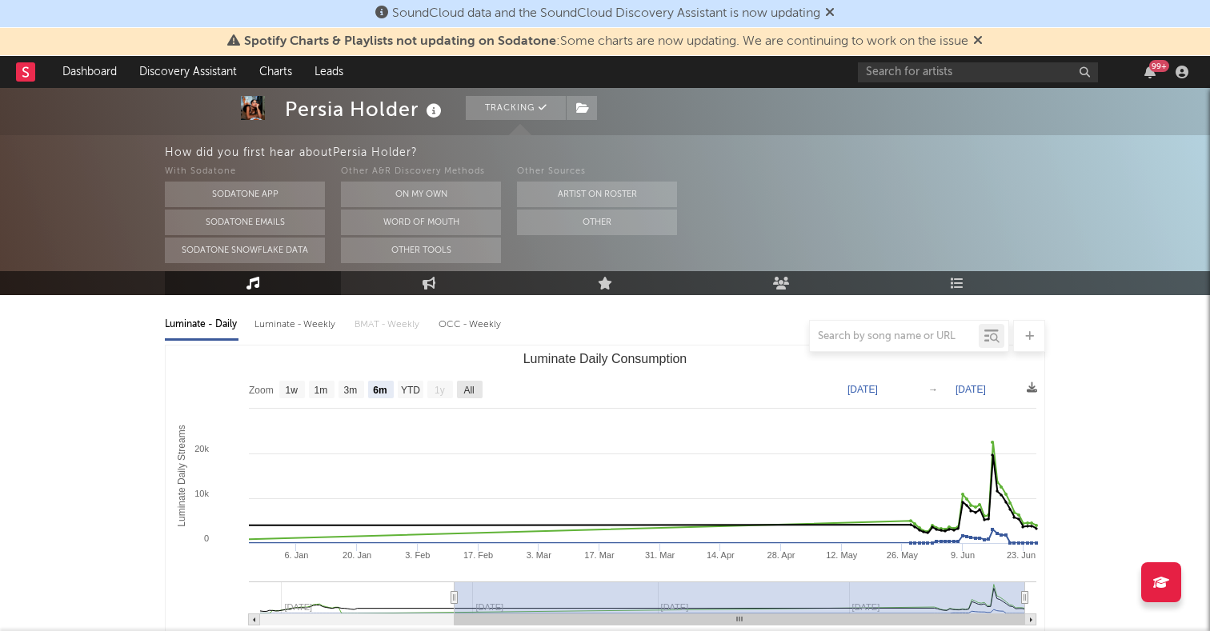
click at [468, 393] on text "All" at bounding box center [468, 390] width 10 height 11
select select "All"
type input "2024-10-25"
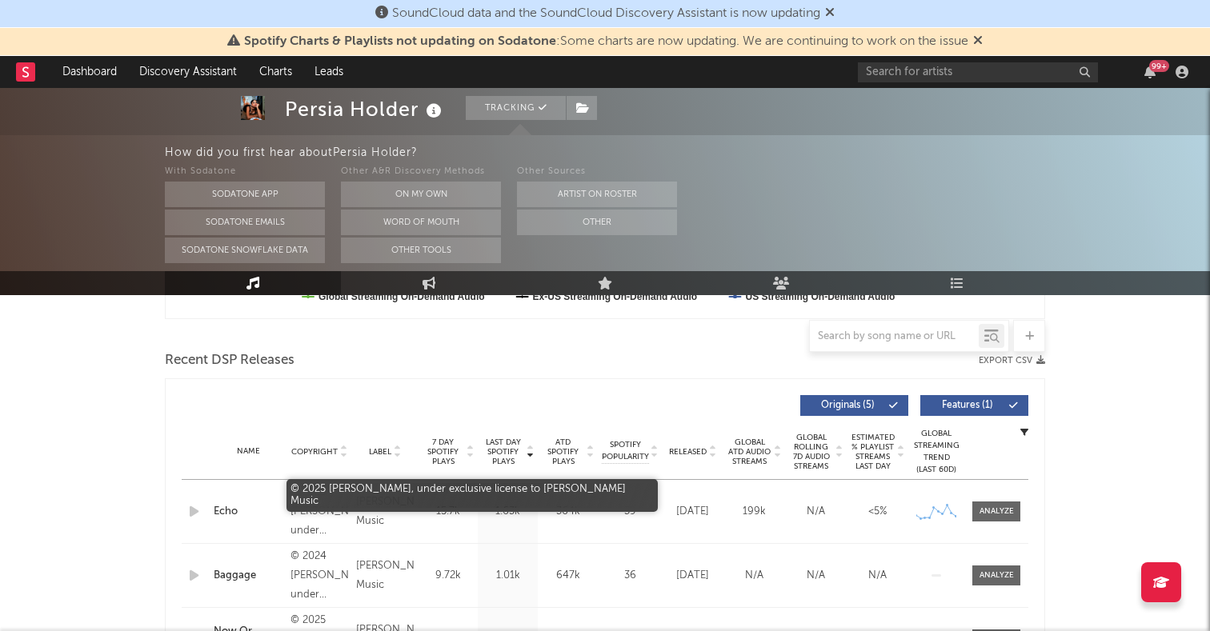
scroll to position [0, 0]
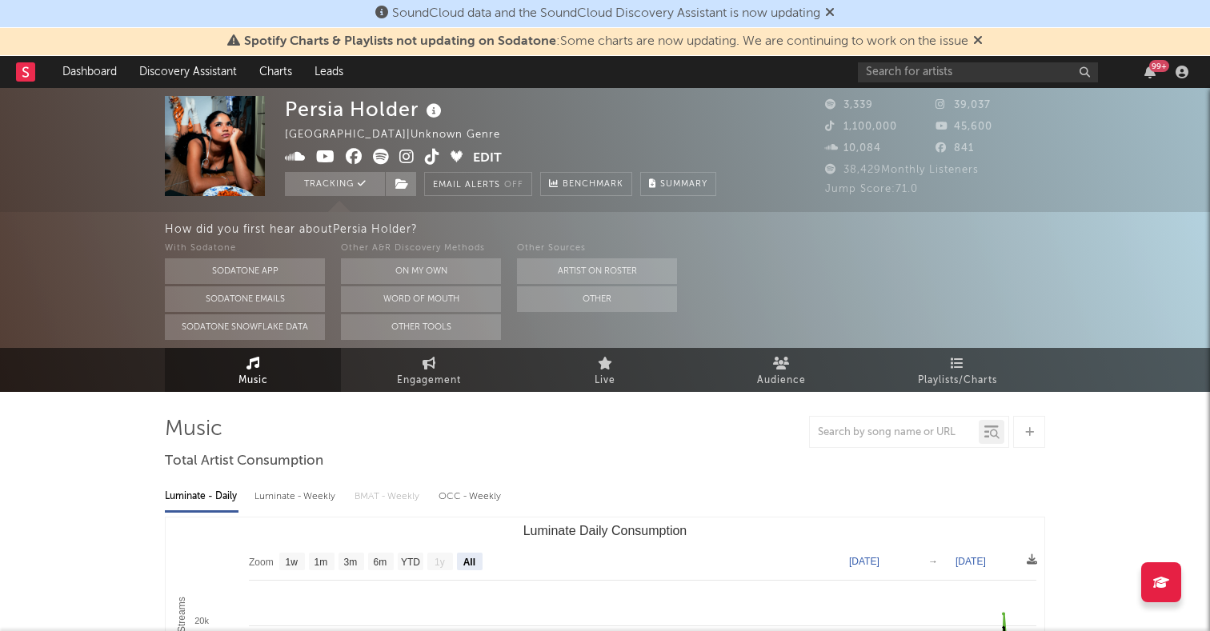
click at [405, 150] on icon at bounding box center [406, 157] width 15 height 16
click at [896, 82] on div "99 +" at bounding box center [1026, 72] width 336 height 32
click at [898, 78] on input "text" at bounding box center [978, 72] width 240 height 20
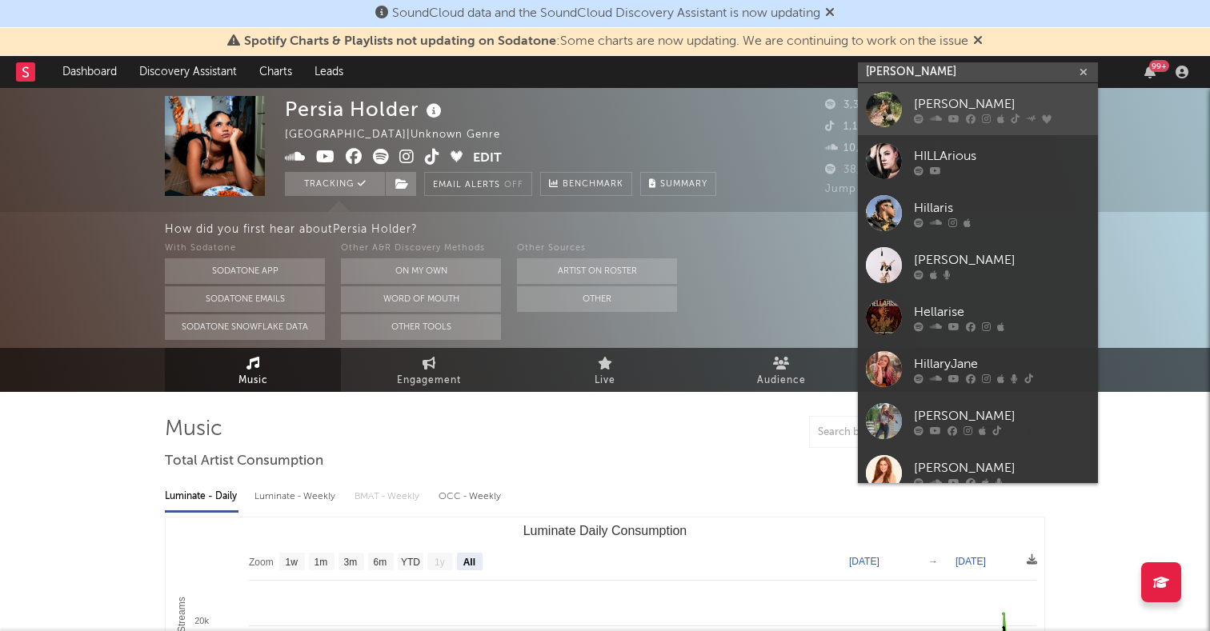
type input "hillari"
click at [879, 107] on div at bounding box center [884, 109] width 36 height 36
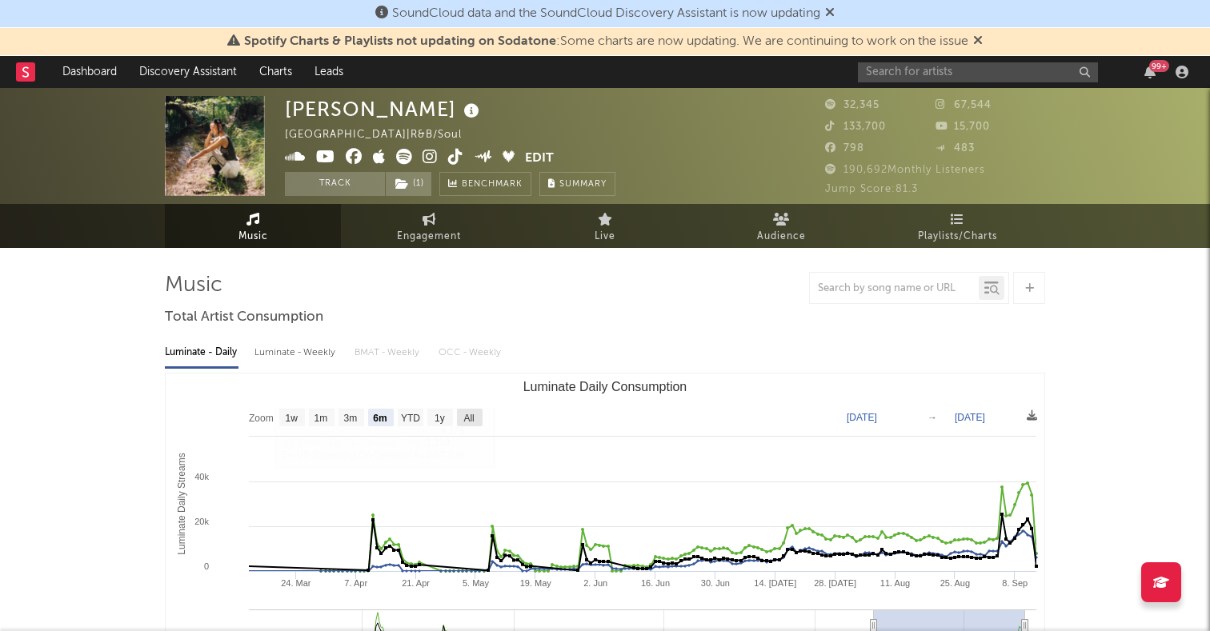
click at [466, 417] on text "All" at bounding box center [468, 418] width 10 height 11
select select "All"
type input "2023-02-26"
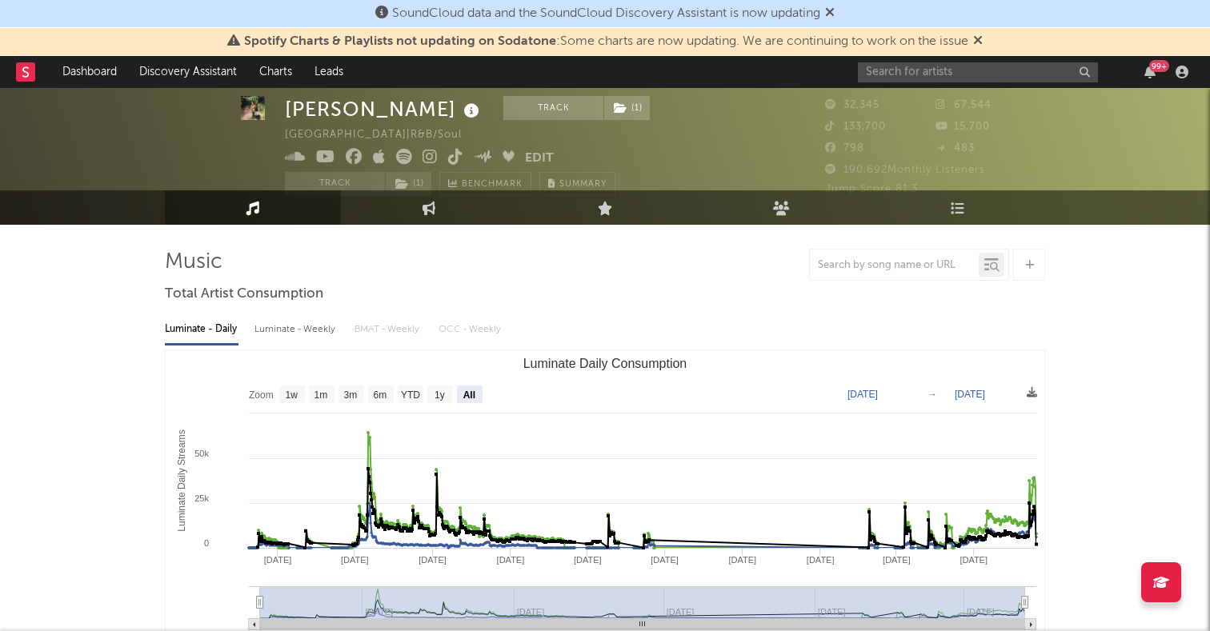
scroll to position [33, 0]
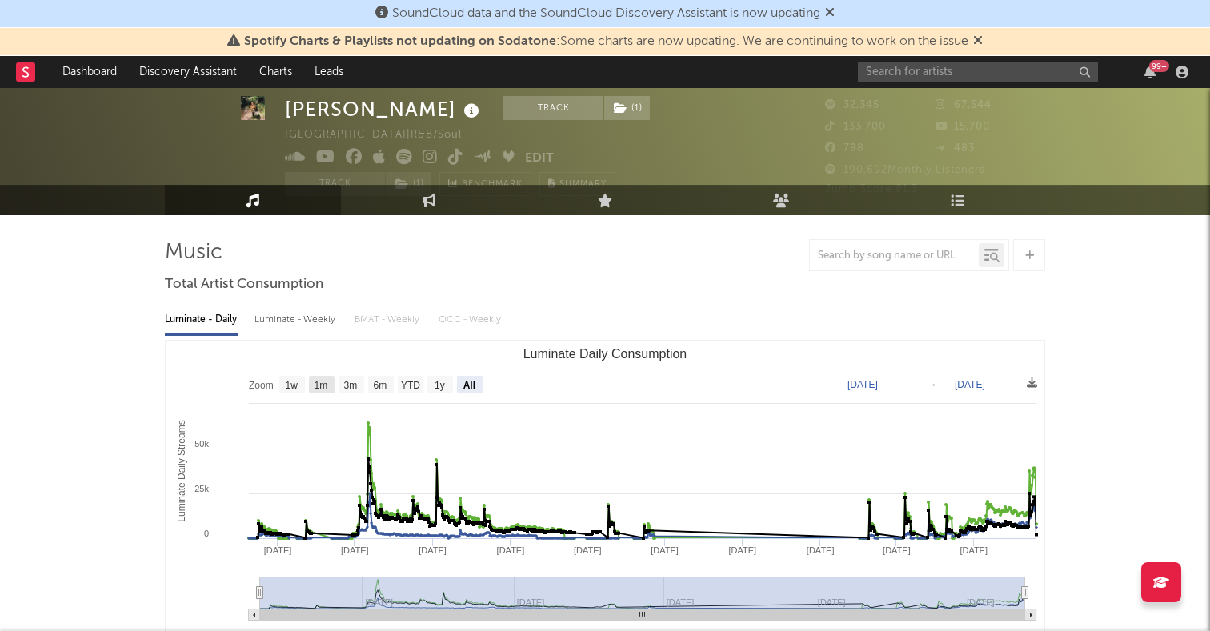
click at [327, 380] on text "1m" at bounding box center [322, 385] width 14 height 11
select select "1m"
type input "2025-08-13"
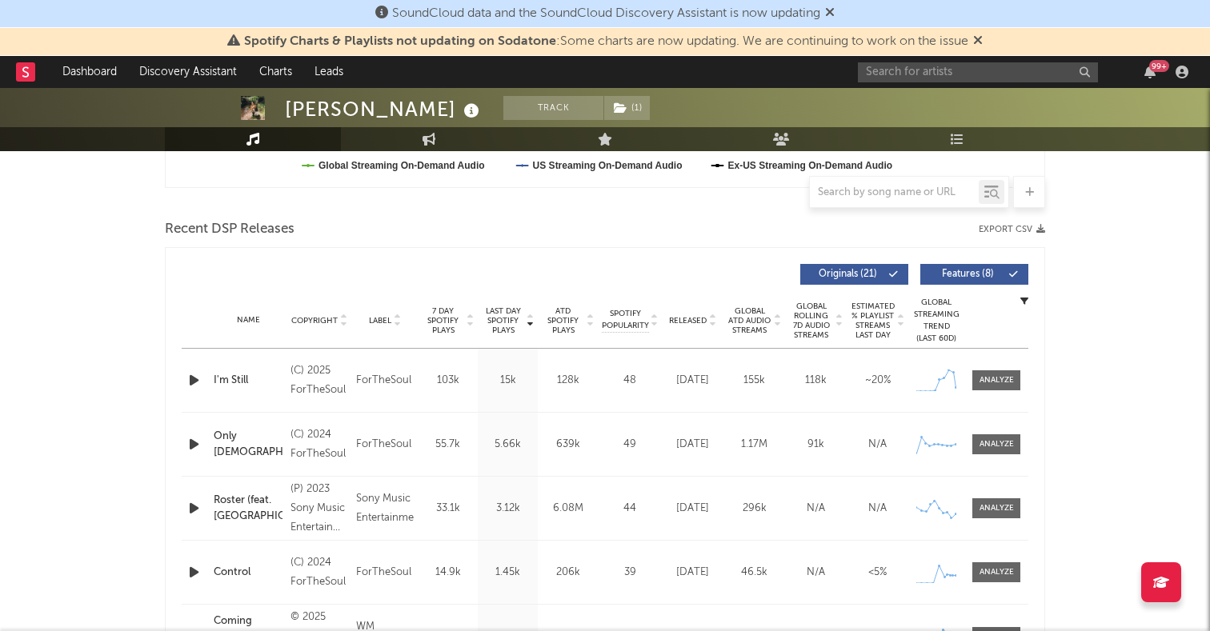
scroll to position [636, 0]
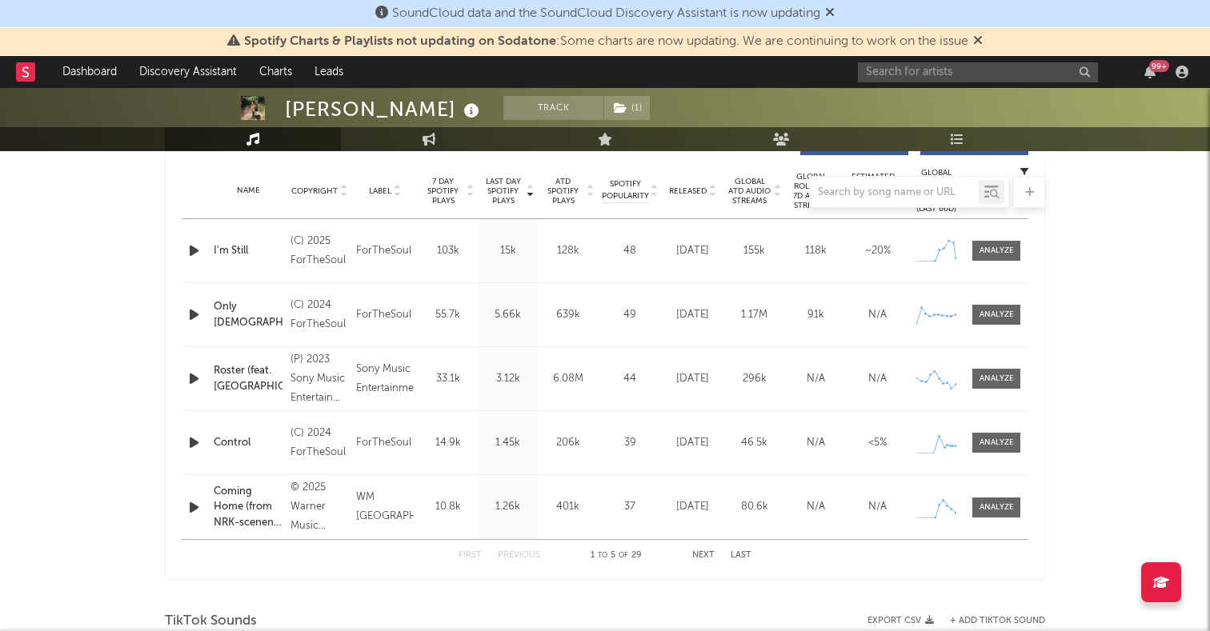
click at [683, 189] on div at bounding box center [605, 192] width 880 height 32
click at [692, 188] on div at bounding box center [605, 192] width 880 height 32
click at [712, 192] on div at bounding box center [605, 192] width 880 height 32
click at [712, 194] on div at bounding box center [605, 192] width 880 height 32
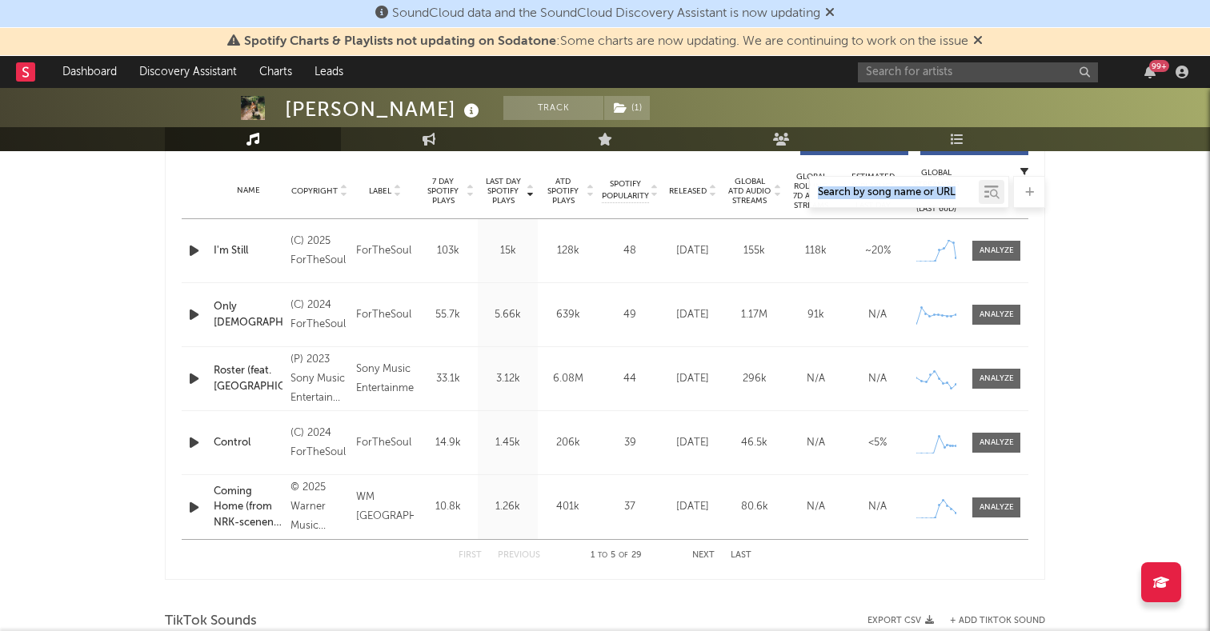
click at [712, 194] on div at bounding box center [605, 192] width 880 height 32
click at [502, 579] on div "Last Day Spotify Plays Copyright Label 7 Day Spotify Plays Last Day Spotify Pla…" at bounding box center [605, 349] width 880 height 463
click at [691, 194] on div at bounding box center [605, 192] width 880 height 32
click at [704, 560] on div "First Previous 1 to 5 of 29 Next Last" at bounding box center [605, 555] width 293 height 31
click at [707, 556] on button "Next" at bounding box center [703, 555] width 22 height 9
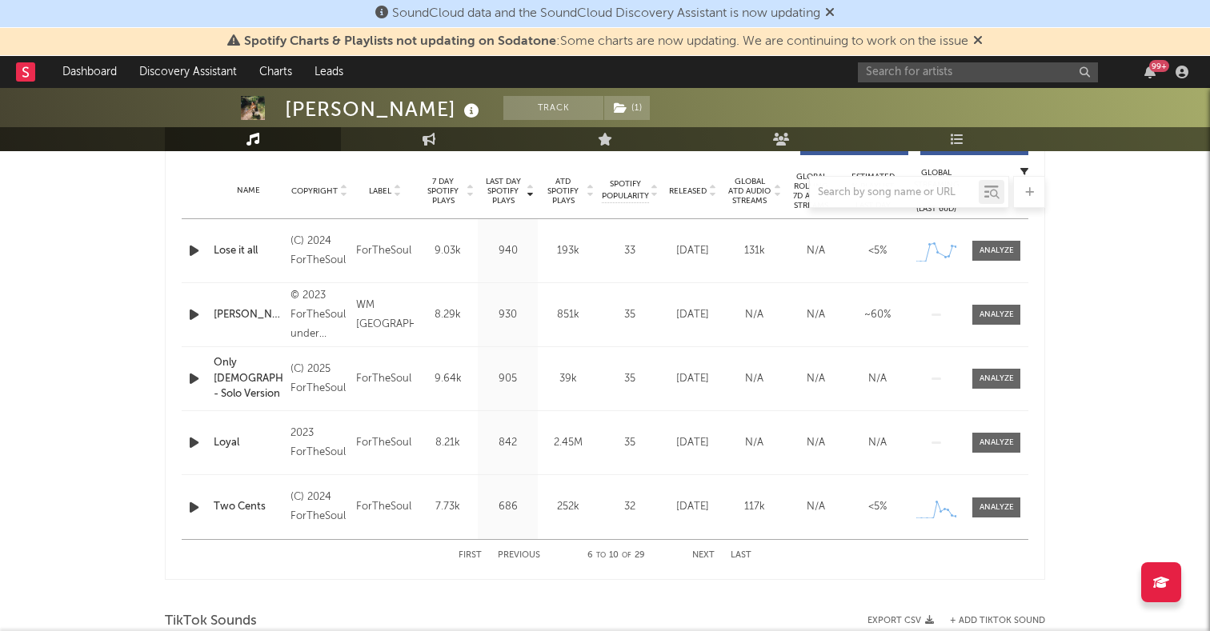
click at [736, 558] on button "Last" at bounding box center [741, 555] width 21 height 9
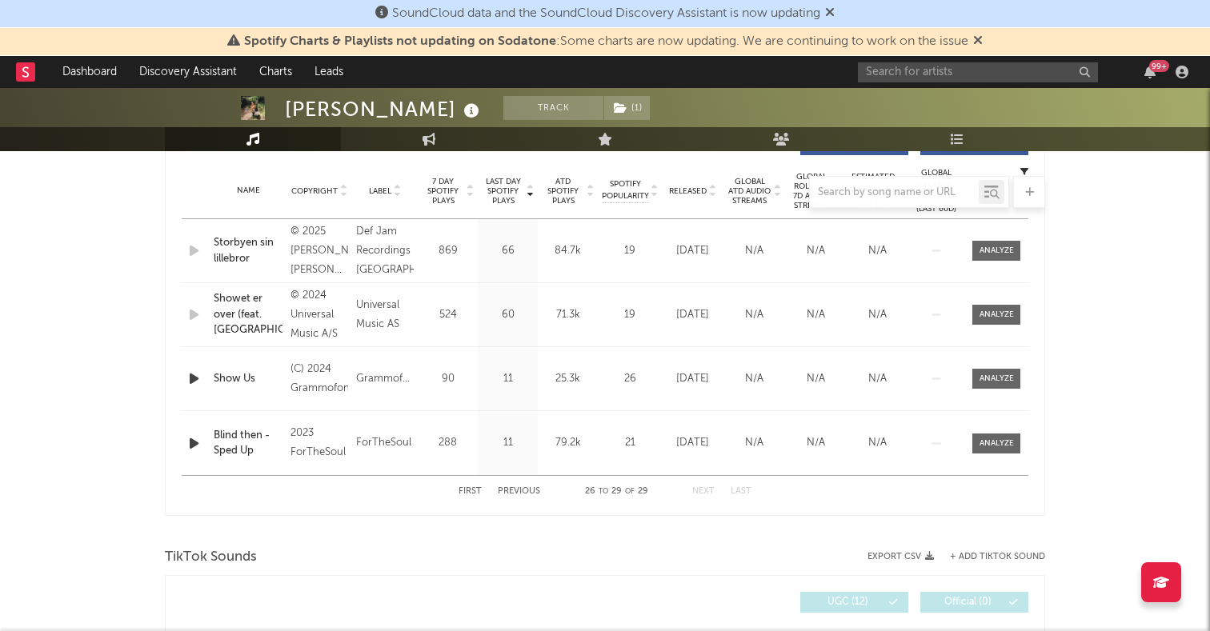
click at [464, 485] on div "First Previous 26 to 29 of 29 Next Last" at bounding box center [605, 491] width 293 height 31
click at [466, 491] on button "First" at bounding box center [470, 491] width 23 height 9
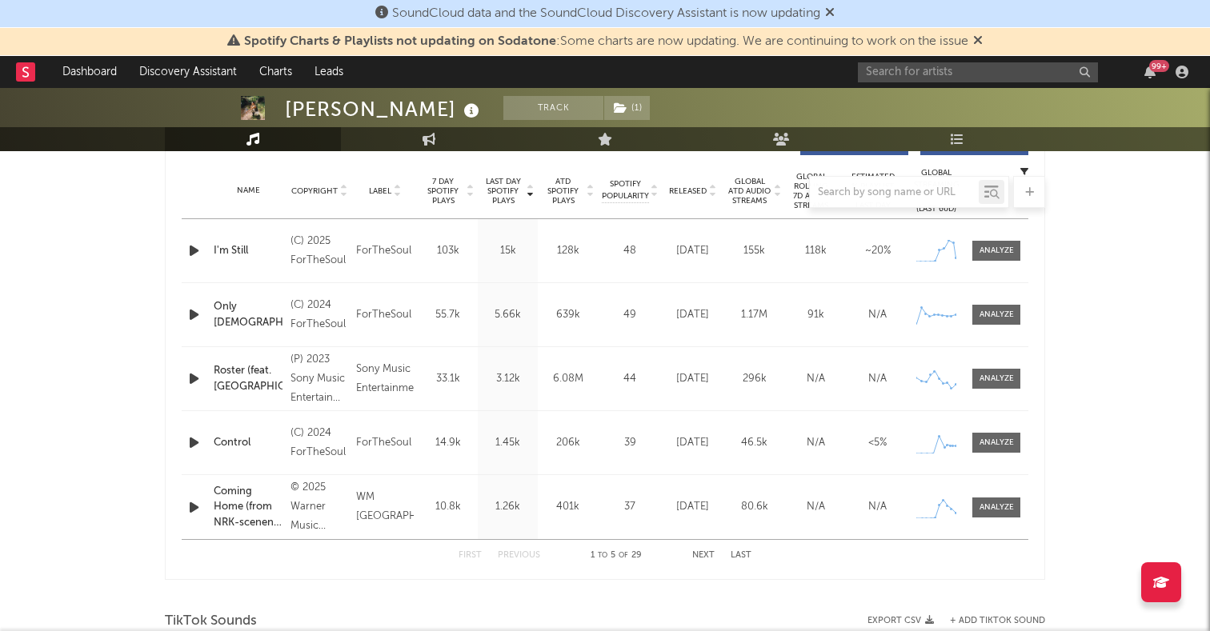
click at [694, 193] on div at bounding box center [605, 192] width 880 height 32
click at [707, 193] on div at bounding box center [605, 192] width 880 height 32
click at [688, 201] on div at bounding box center [605, 192] width 880 height 32
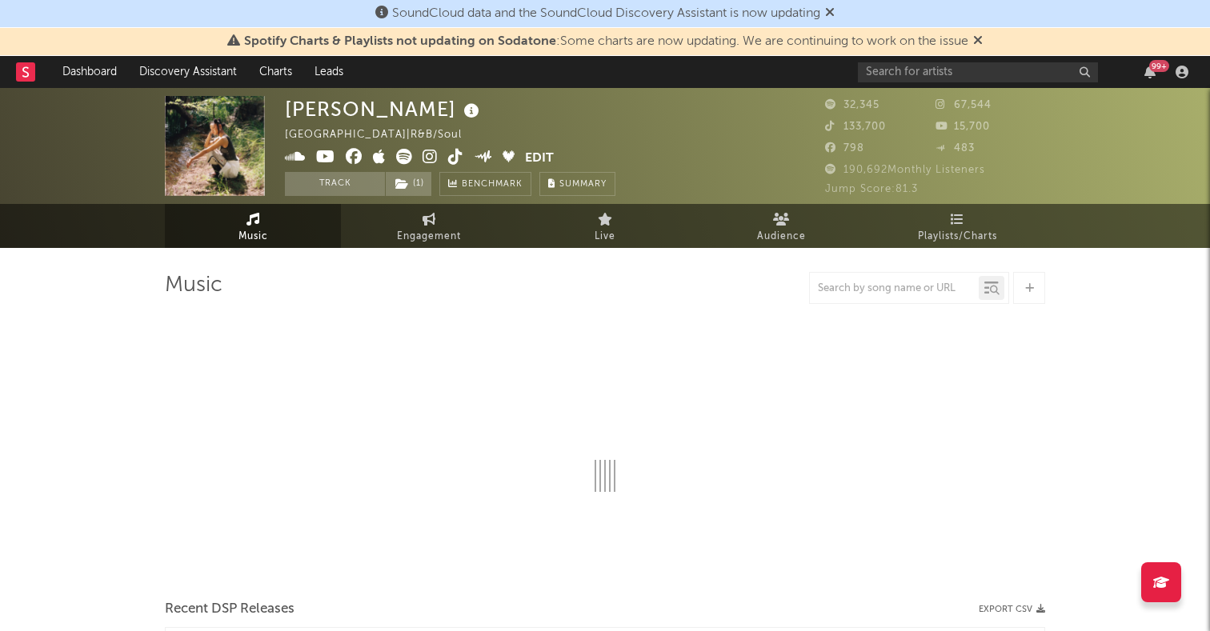
select select "6m"
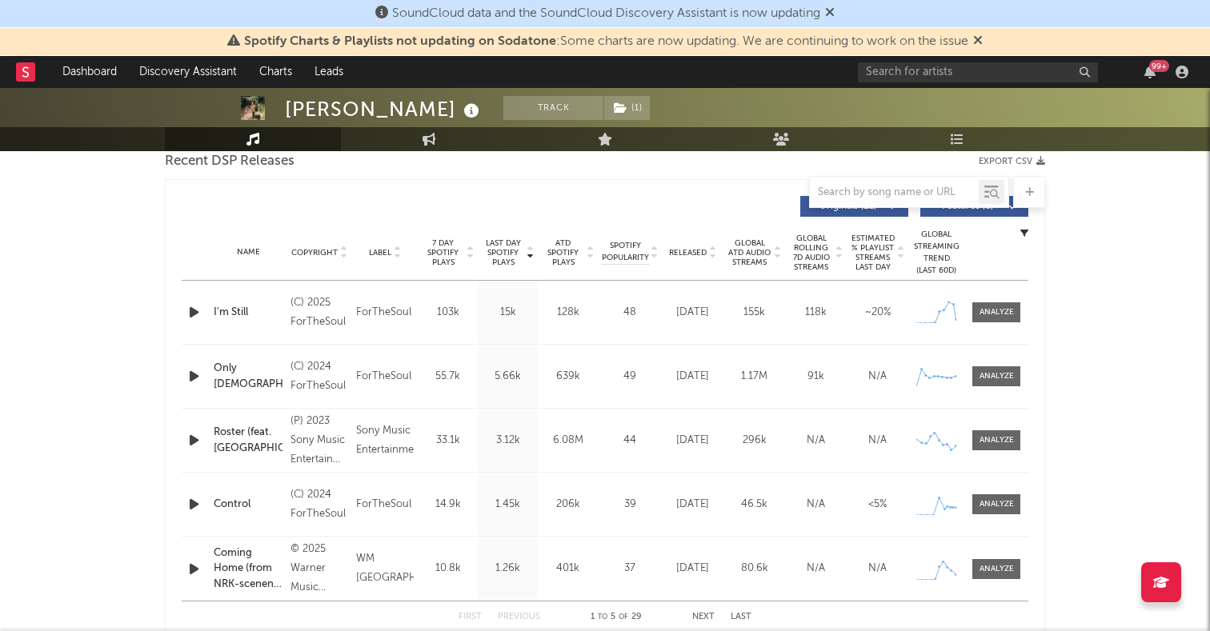
scroll to position [569, 0]
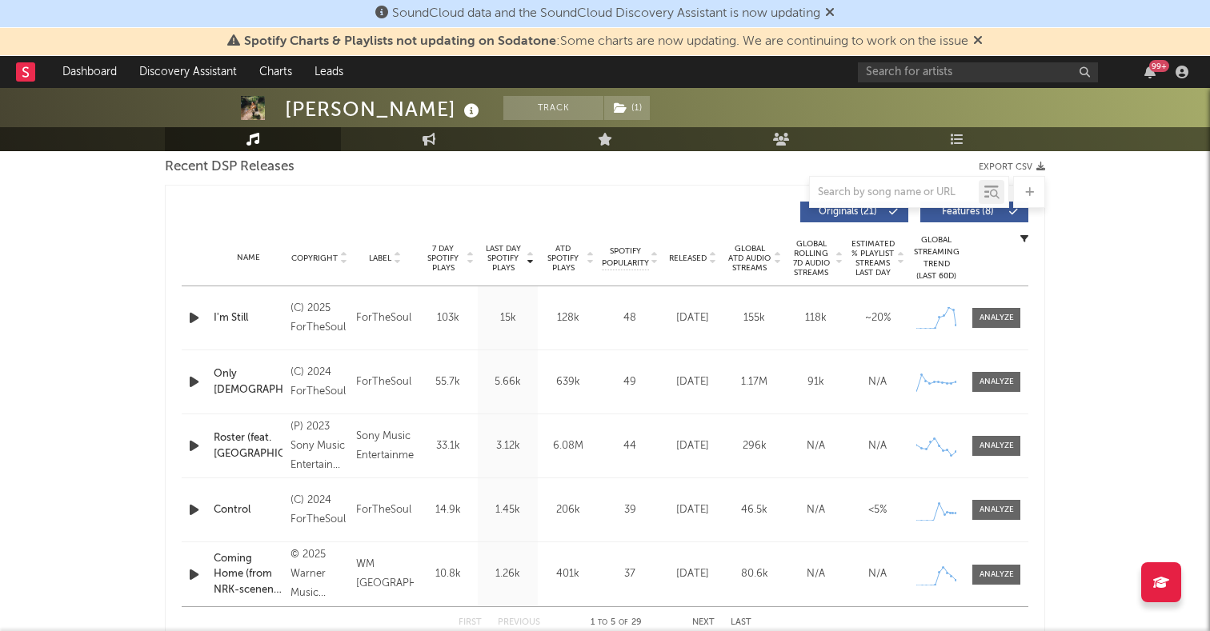
click at [699, 257] on span "Released" at bounding box center [688, 259] width 38 height 10
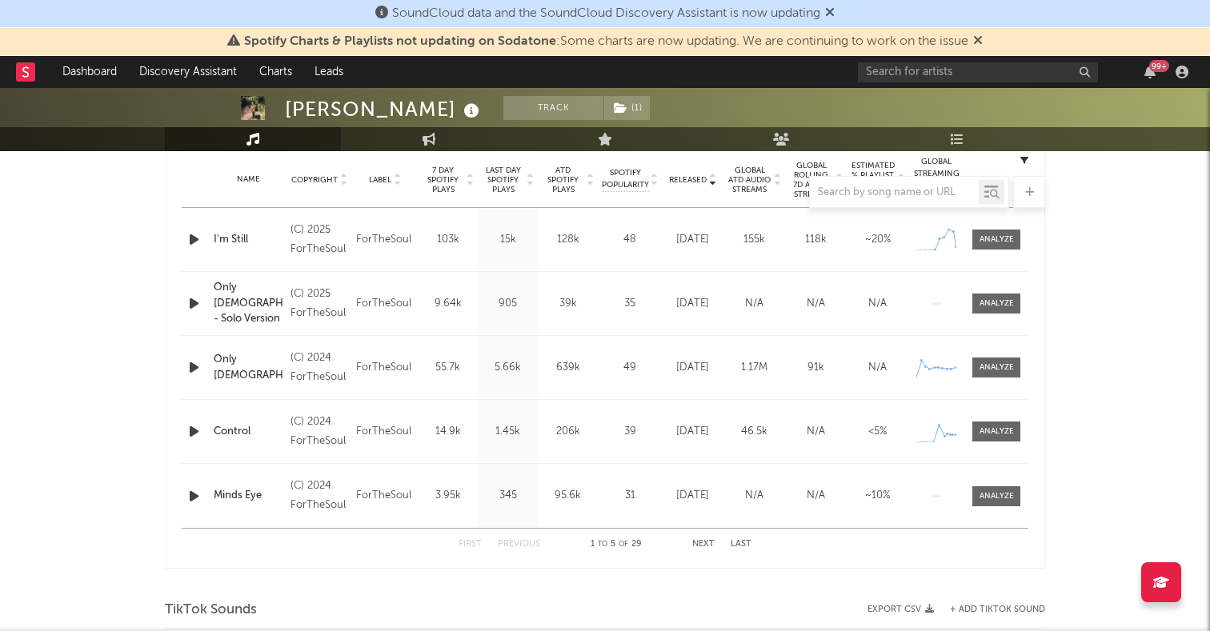
scroll to position [655, 0]
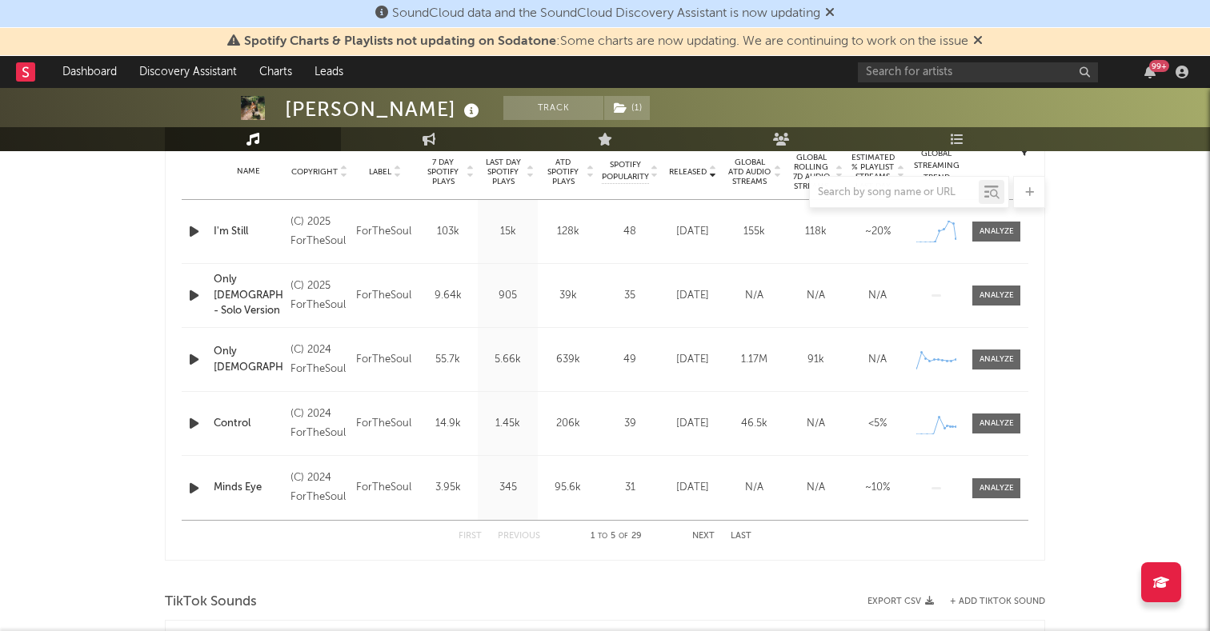
click at [704, 535] on button "Next" at bounding box center [703, 536] width 22 height 9
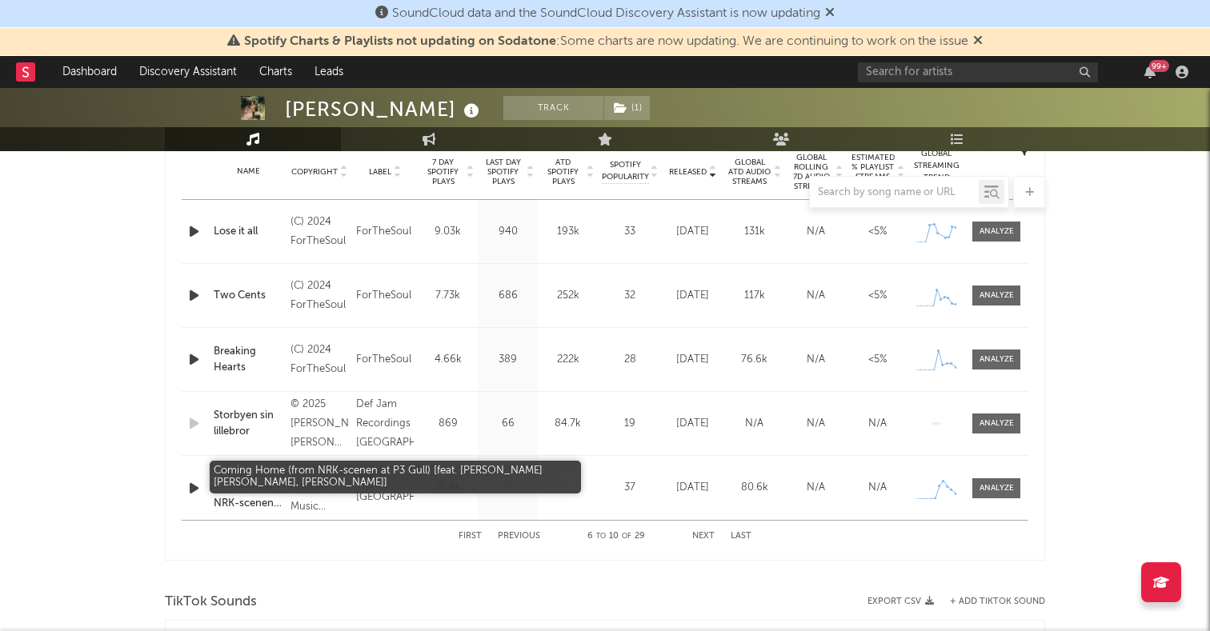
click at [254, 490] on div "Coming Home (from NRK-scenen at P3 Gull) [feat. [PERSON_NAME] [PERSON_NAME], [P…" at bounding box center [248, 488] width 69 height 47
